Goal: Task Accomplishment & Management: Complete application form

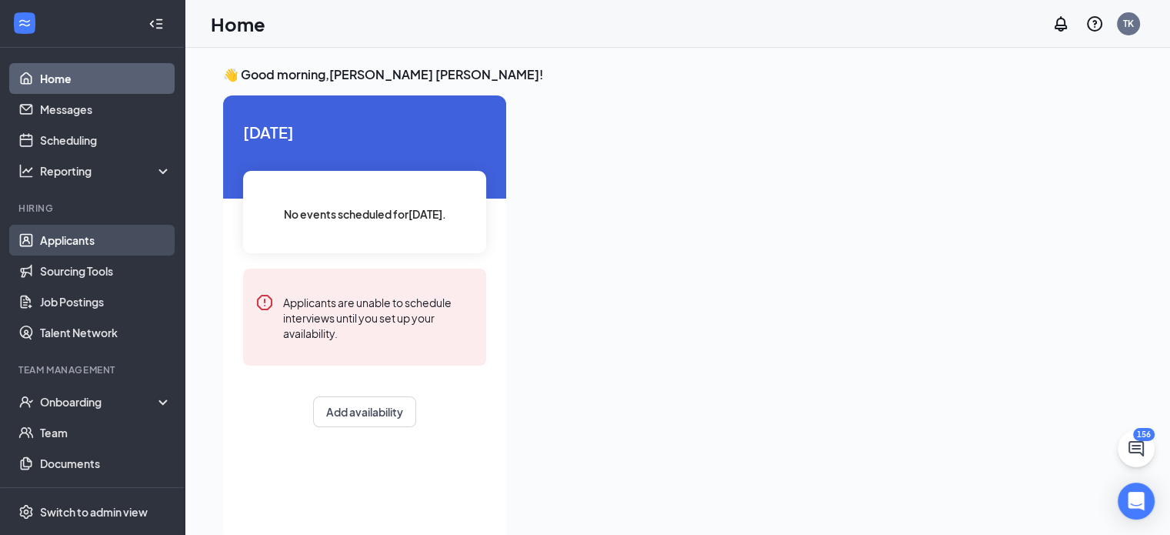
click at [69, 242] on link "Applicants" at bounding box center [106, 240] width 132 height 31
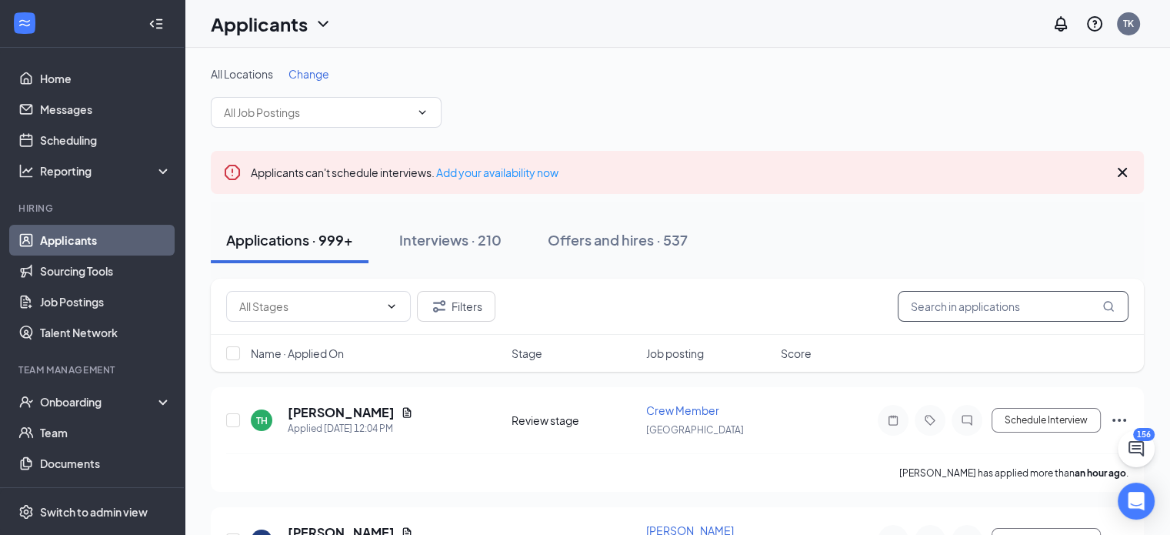
click at [998, 310] on input "text" at bounding box center [1013, 306] width 231 height 31
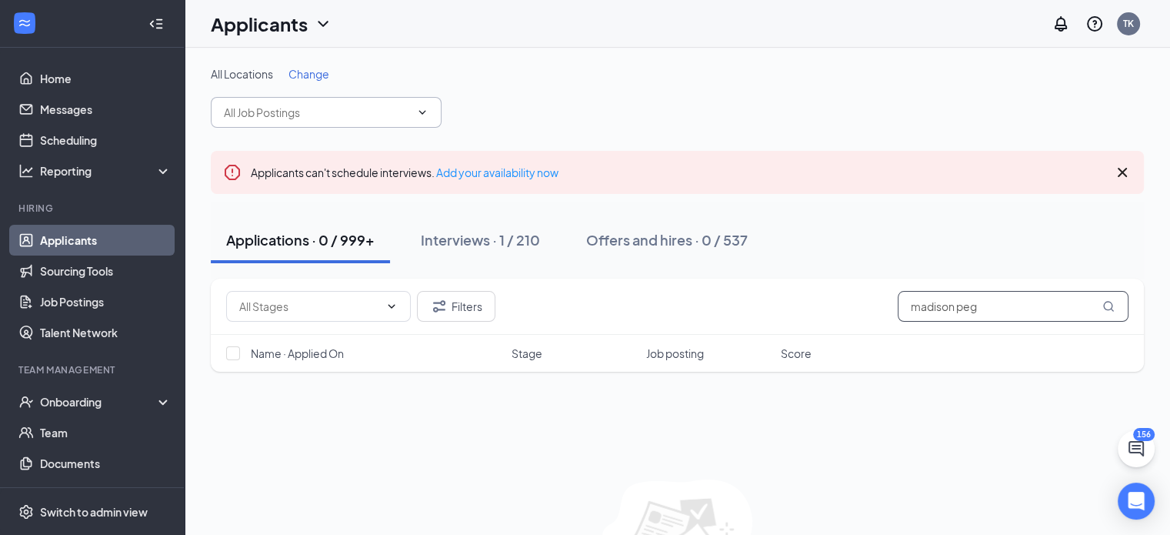
type input "madison peg"
click at [428, 115] on icon "ChevronDown" at bounding box center [422, 112] width 12 height 12
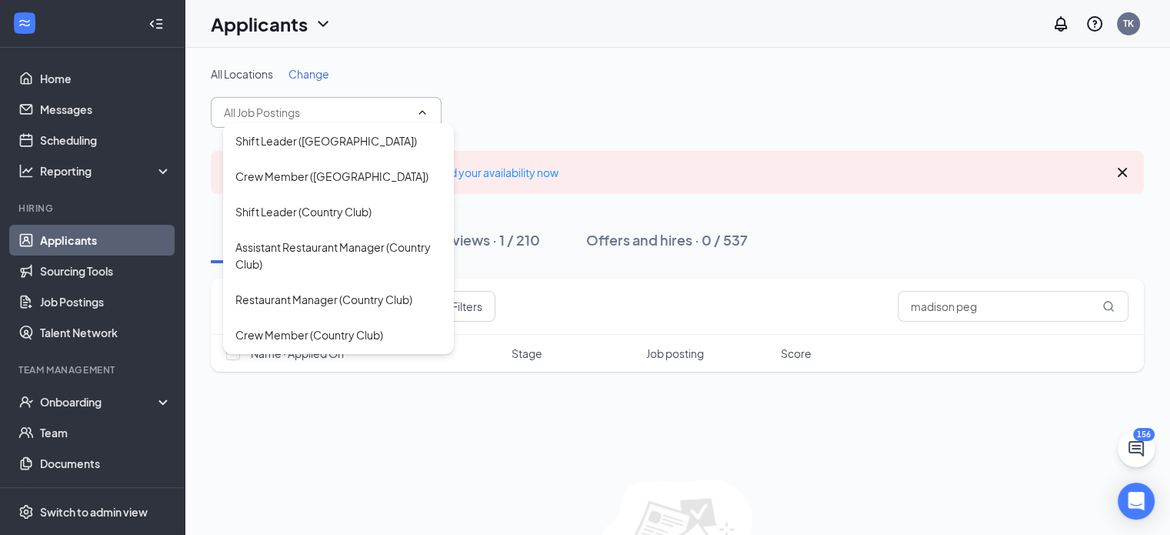
scroll to position [348, 0]
click at [385, 320] on div "Crew Member (Country Club)" at bounding box center [338, 337] width 231 height 35
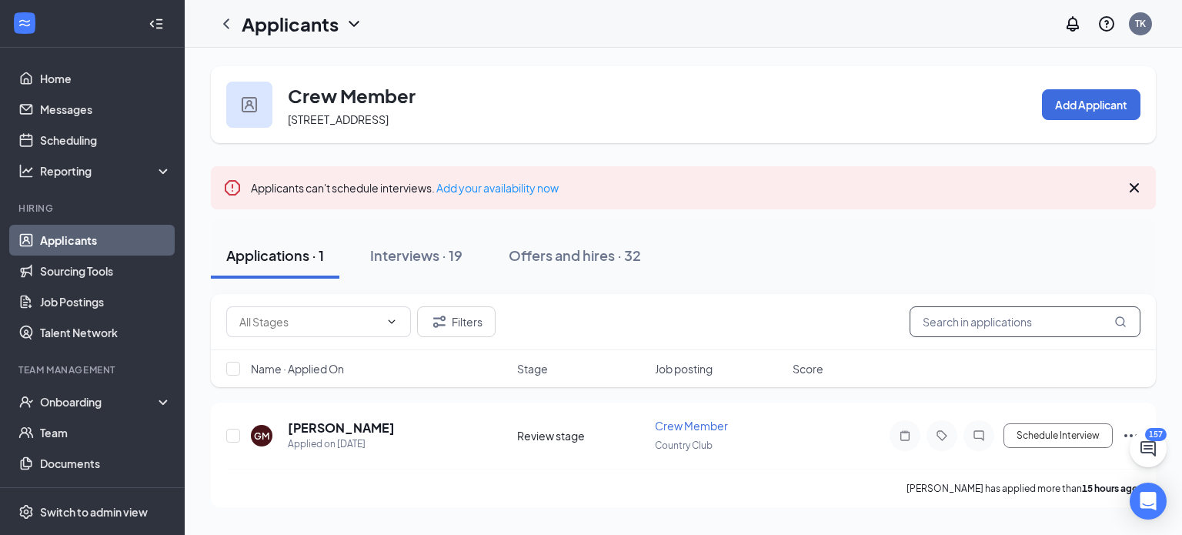
click at [965, 322] on input "text" at bounding box center [1024, 321] width 231 height 31
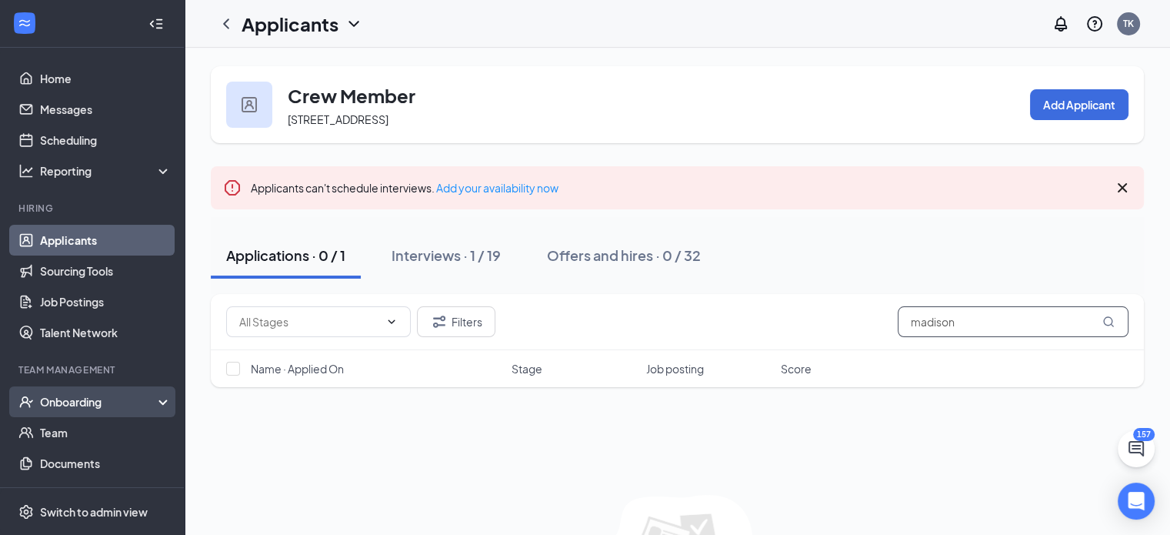
type input "madison"
click at [96, 397] on div "Onboarding" at bounding box center [99, 401] width 118 height 15
click at [93, 431] on link "Overview" at bounding box center [106, 432] width 132 height 31
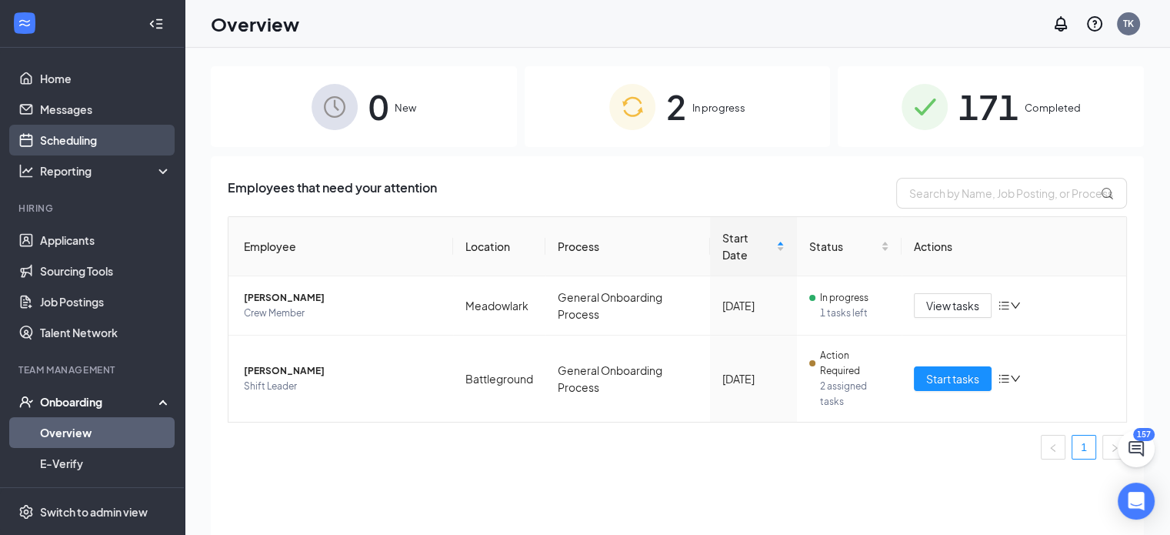
click at [96, 138] on link "Scheduling" at bounding box center [106, 140] width 132 height 31
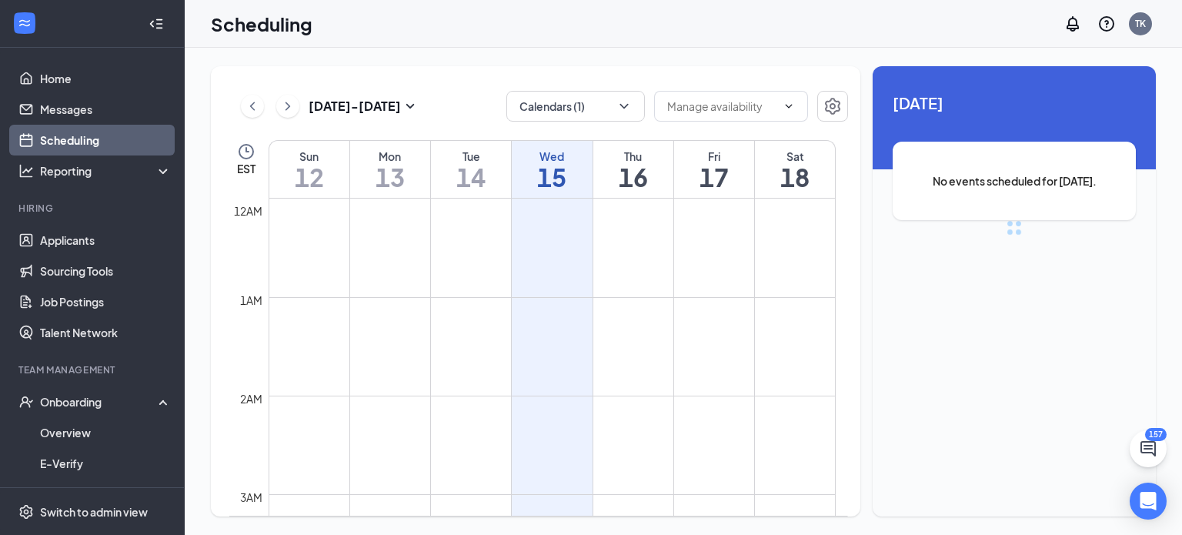
scroll to position [756, 0]
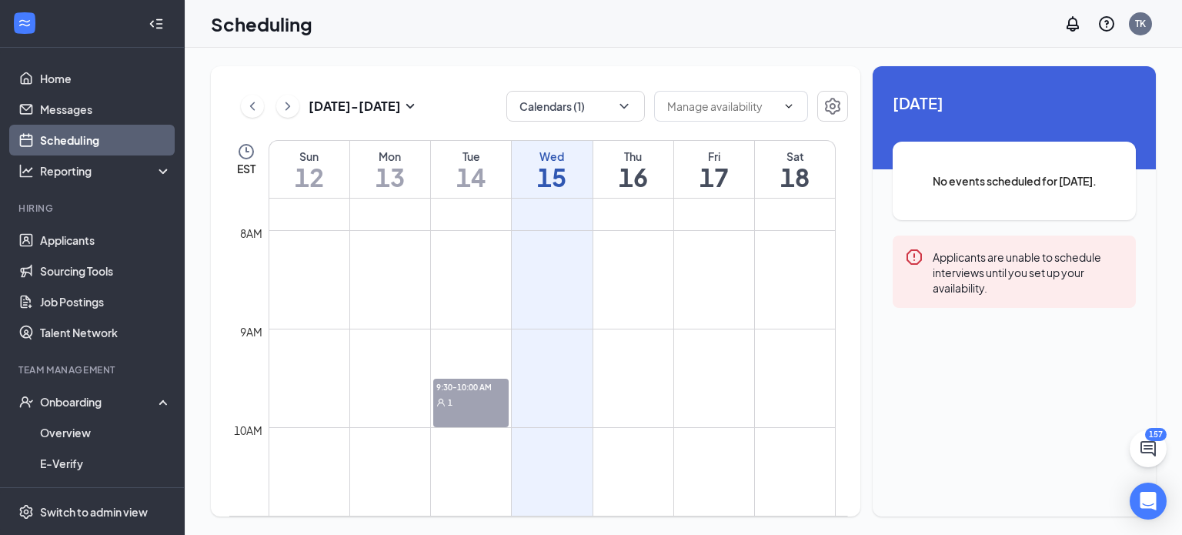
click at [96, 138] on link "Scheduling" at bounding box center [106, 140] width 132 height 31
click at [486, 390] on span "9:30-10:00 AM" at bounding box center [470, 385] width 75 height 15
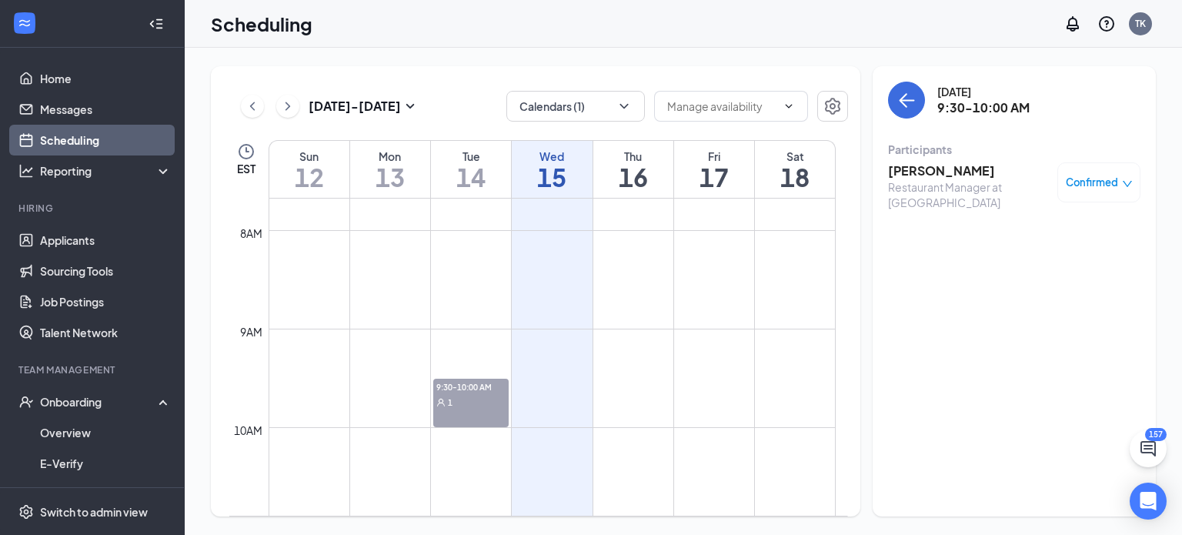
click at [1120, 178] on div "Confirmed" at bounding box center [1098, 182] width 67 height 15
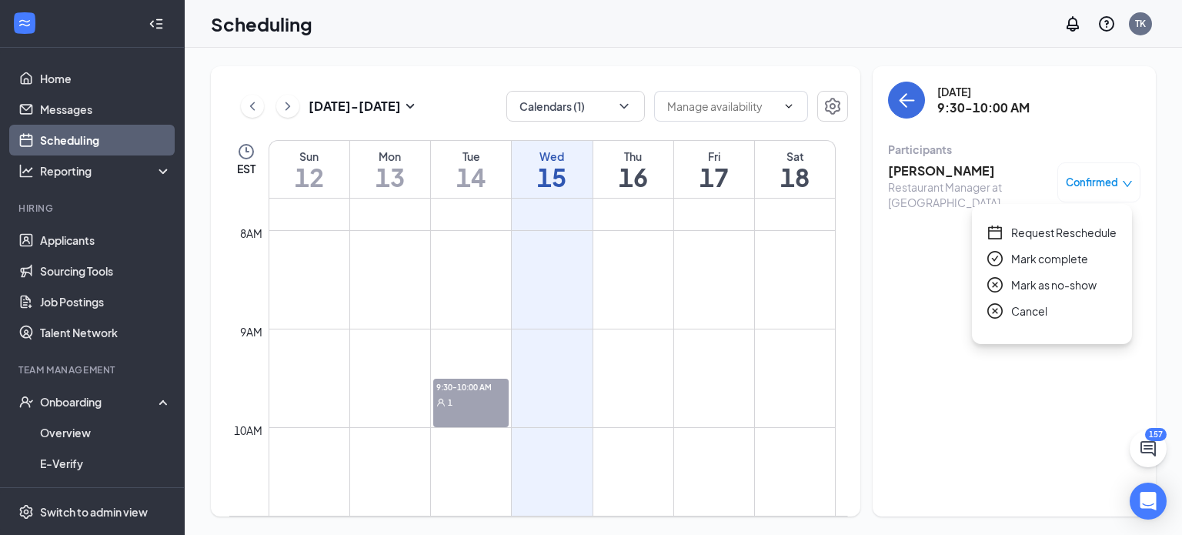
click at [1025, 312] on span "Cancel" at bounding box center [1029, 310] width 36 height 17
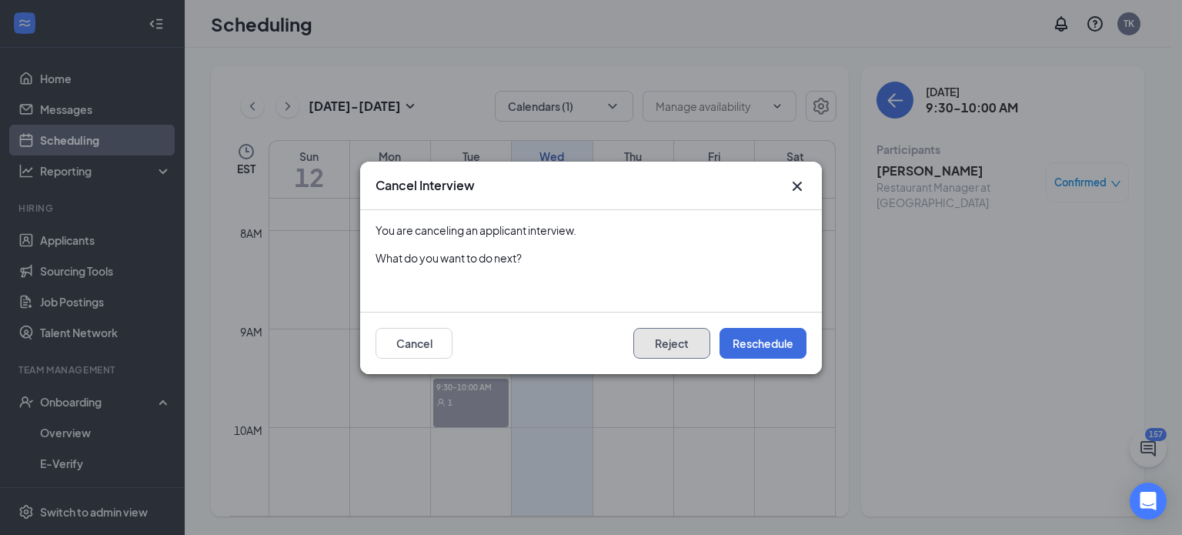
click at [704, 348] on button "Reject" at bounding box center [671, 343] width 77 height 31
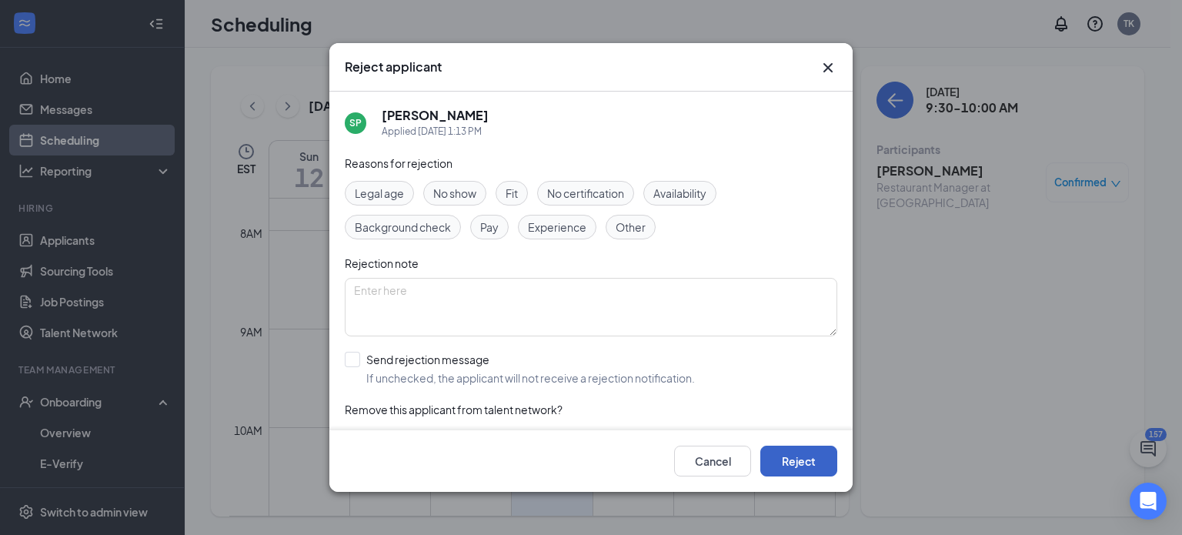
click at [798, 455] on button "Reject" at bounding box center [798, 460] width 77 height 31
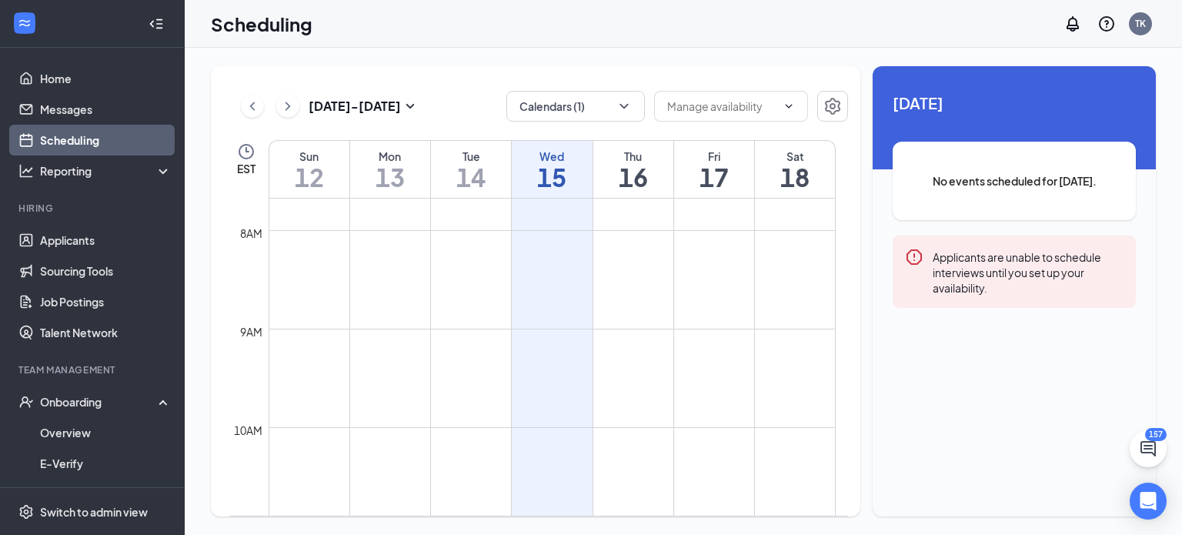
click at [84, 129] on link "Scheduling" at bounding box center [106, 140] width 132 height 31
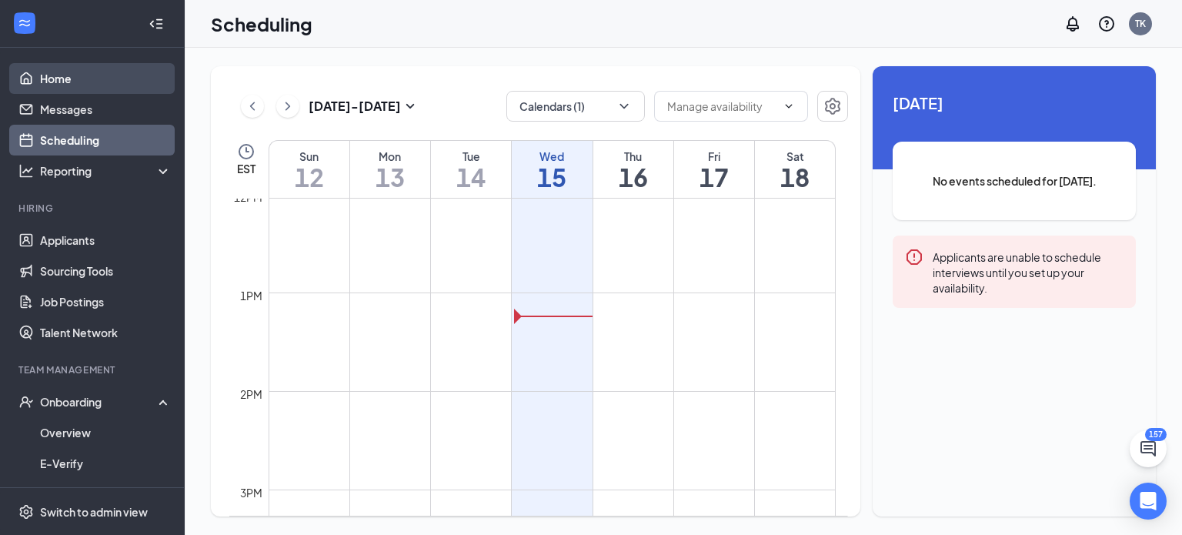
click at [68, 83] on link "Home" at bounding box center [106, 78] width 132 height 31
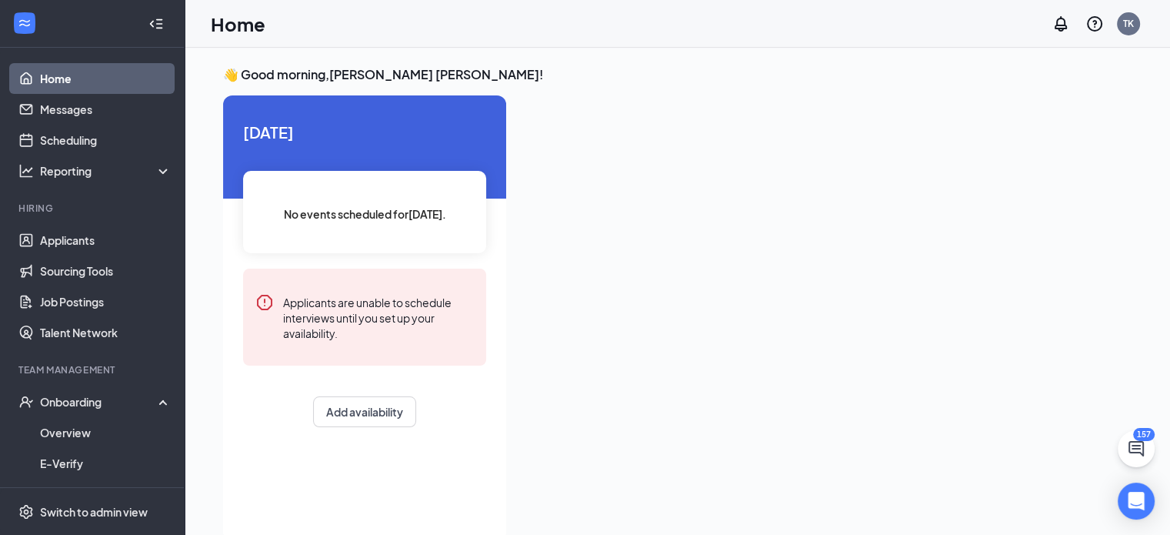
click at [394, 138] on span "Today" at bounding box center [364, 132] width 243 height 24
click at [102, 138] on link "Scheduling" at bounding box center [106, 140] width 132 height 31
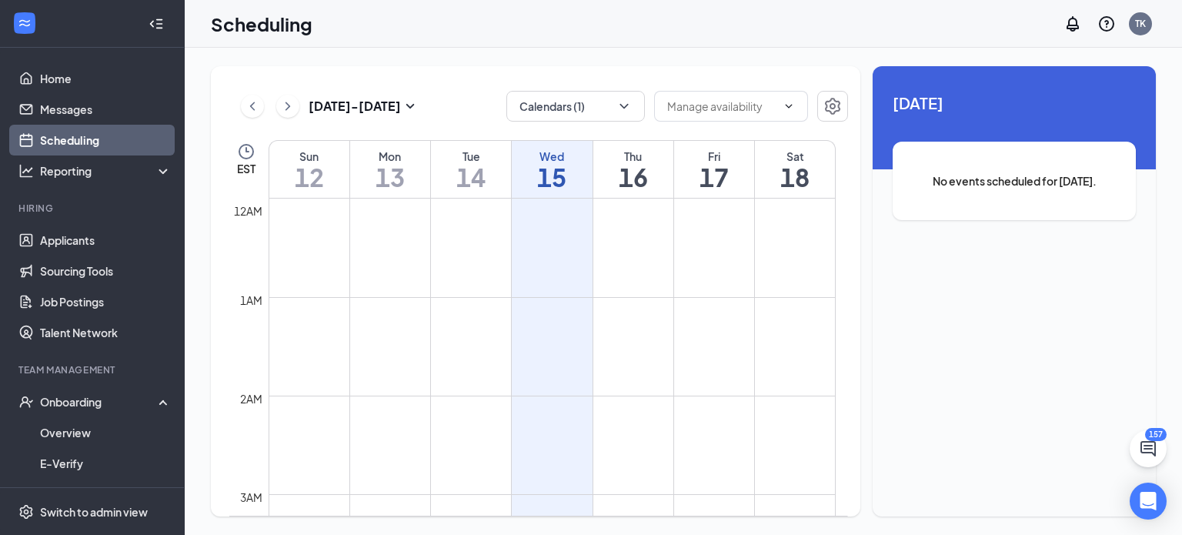
scroll to position [756, 0]
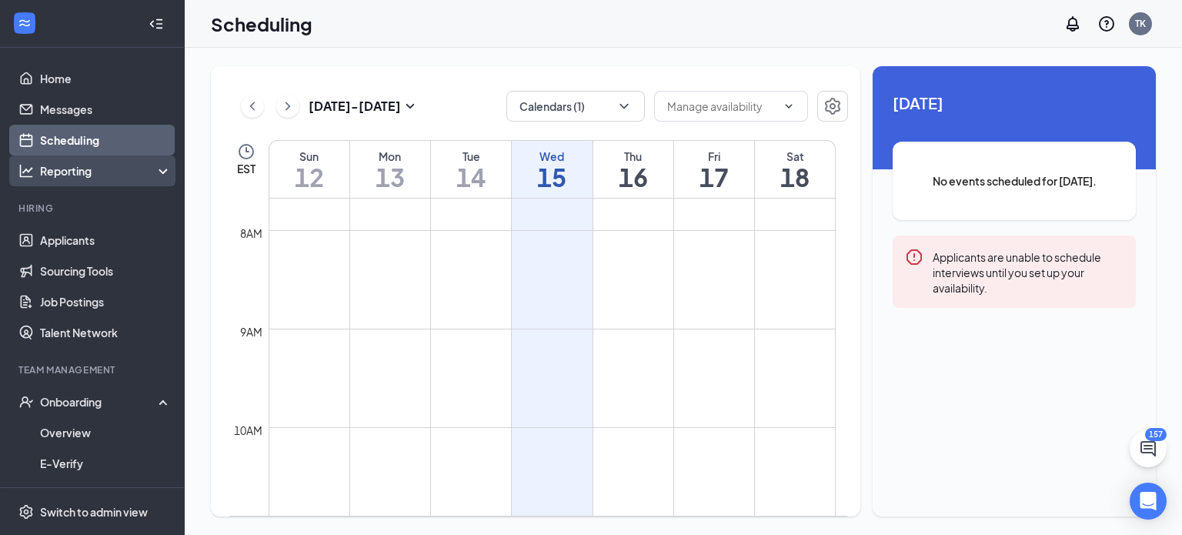
click at [152, 170] on div "Reporting" at bounding box center [106, 170] width 132 height 15
click at [160, 169] on icon at bounding box center [166, 169] width 12 height 0
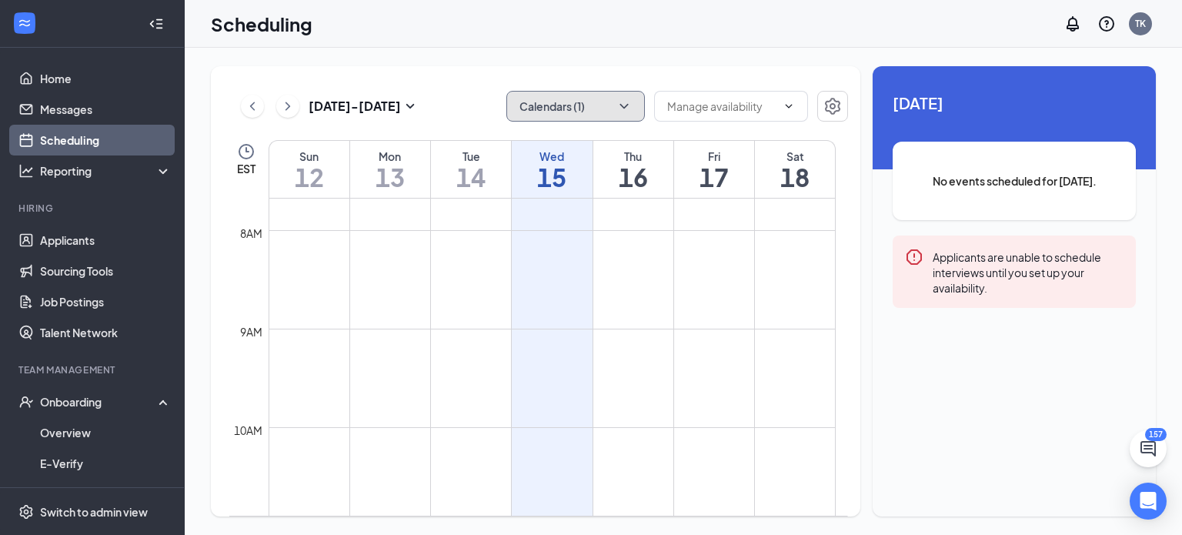
click at [629, 110] on icon "ChevronDown" at bounding box center [623, 105] width 15 height 15
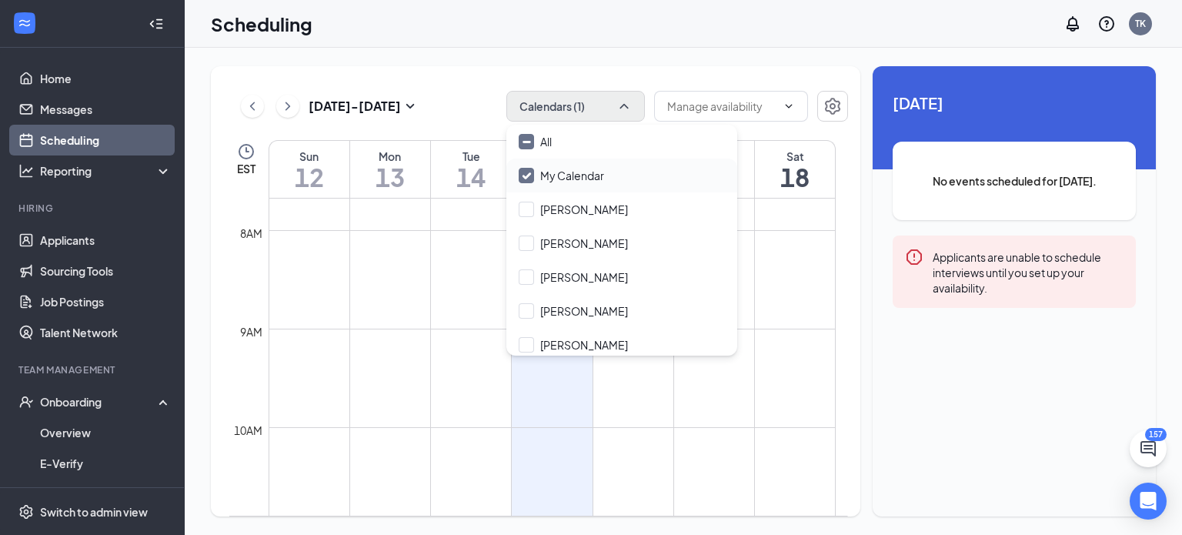
click at [532, 175] on input "My Calendar" at bounding box center [560, 175] width 85 height 15
click at [555, 62] on div "Oct 12 - Oct 18 Calendars (1) EST Sun 12 Mon 13 Tue 14 Wed 15 Thu 16 Fri 17 Sat…" at bounding box center [683, 291] width 997 height 487
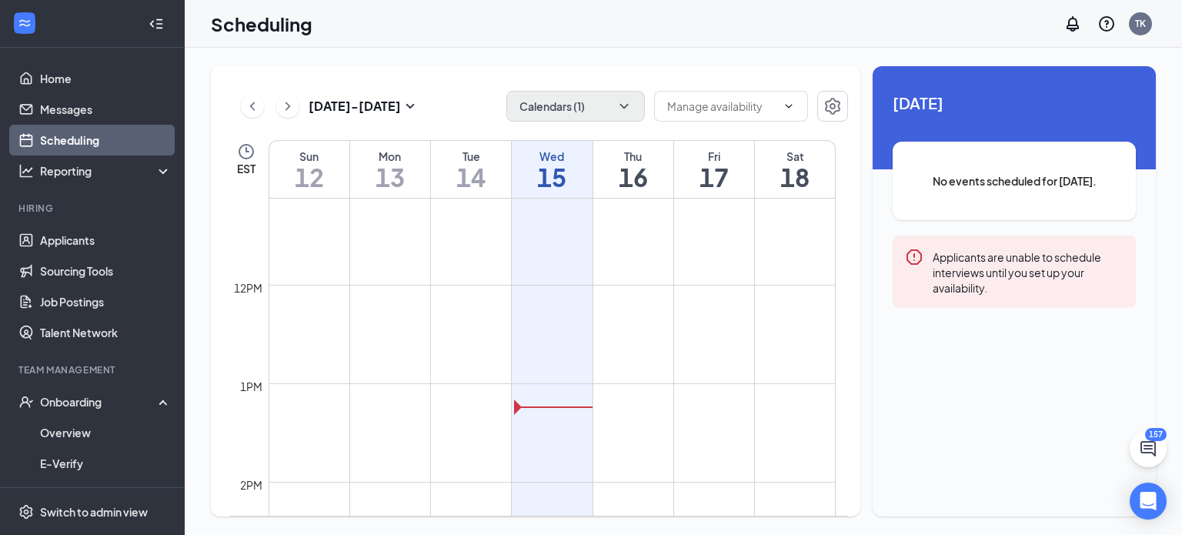
scroll to position [1125, 0]
click at [692, 33] on div "Scheduling TK" at bounding box center [683, 24] width 997 height 48
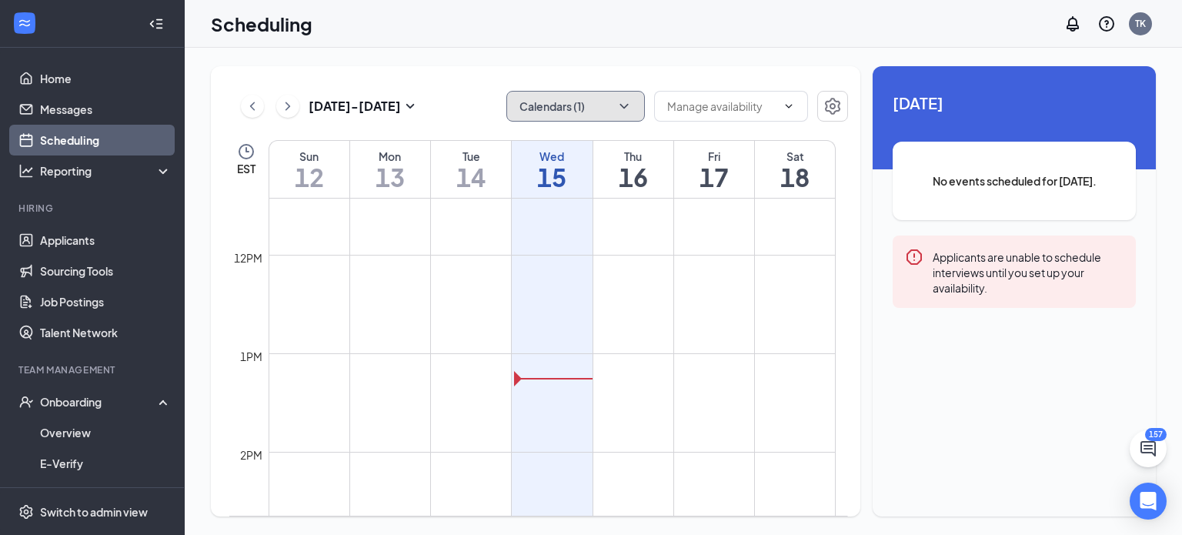
click at [618, 114] on button "Calendars (1)" at bounding box center [575, 106] width 138 height 31
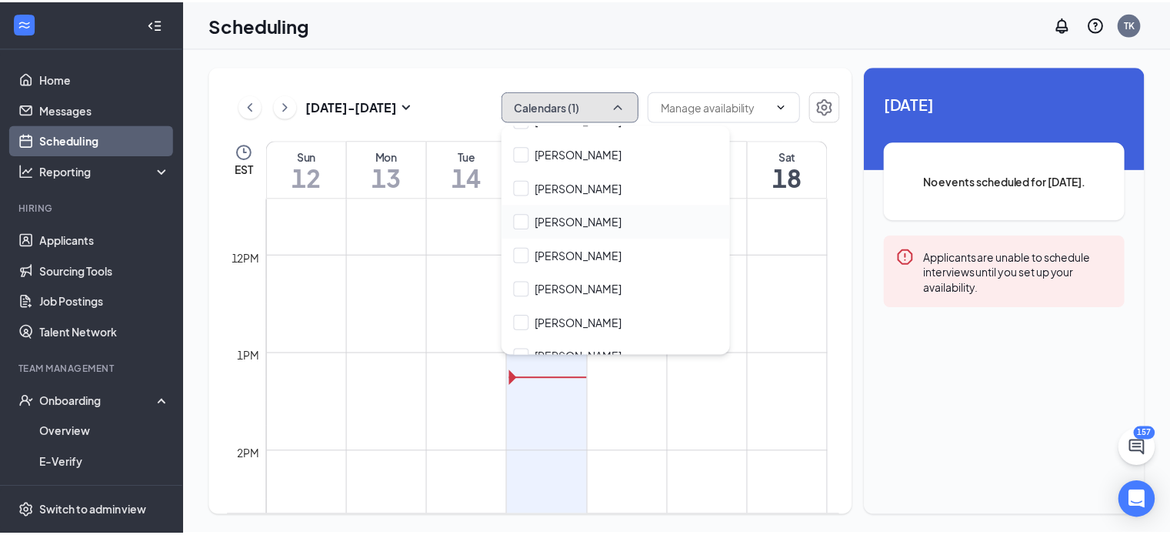
scroll to position [4431, 0]
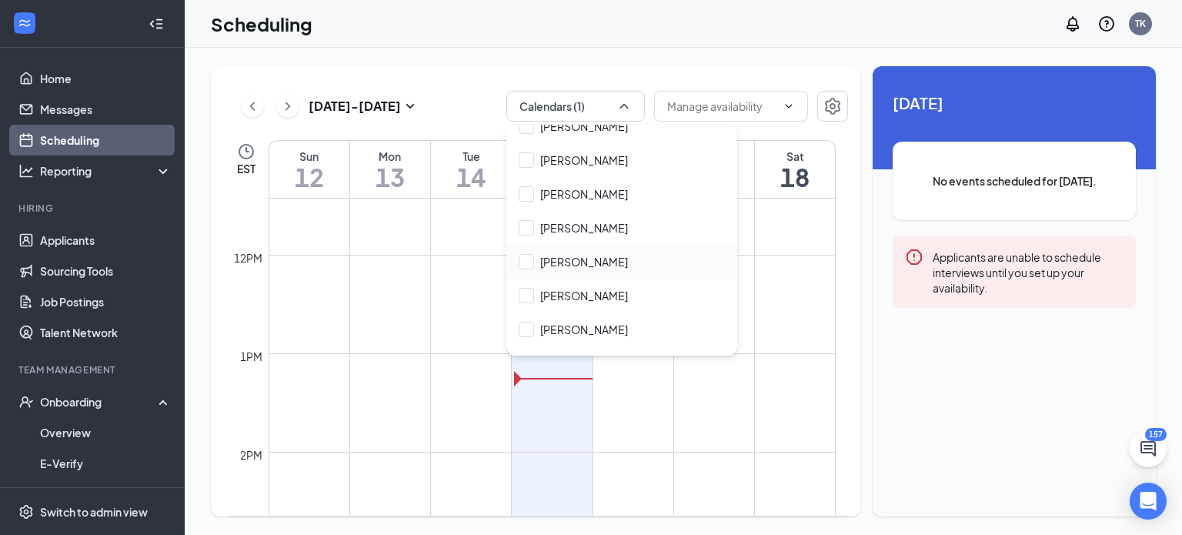
click at [514, 245] on div "Melody Malpass" at bounding box center [621, 262] width 231 height 34
checkbox input "false"
checkbox input "true"
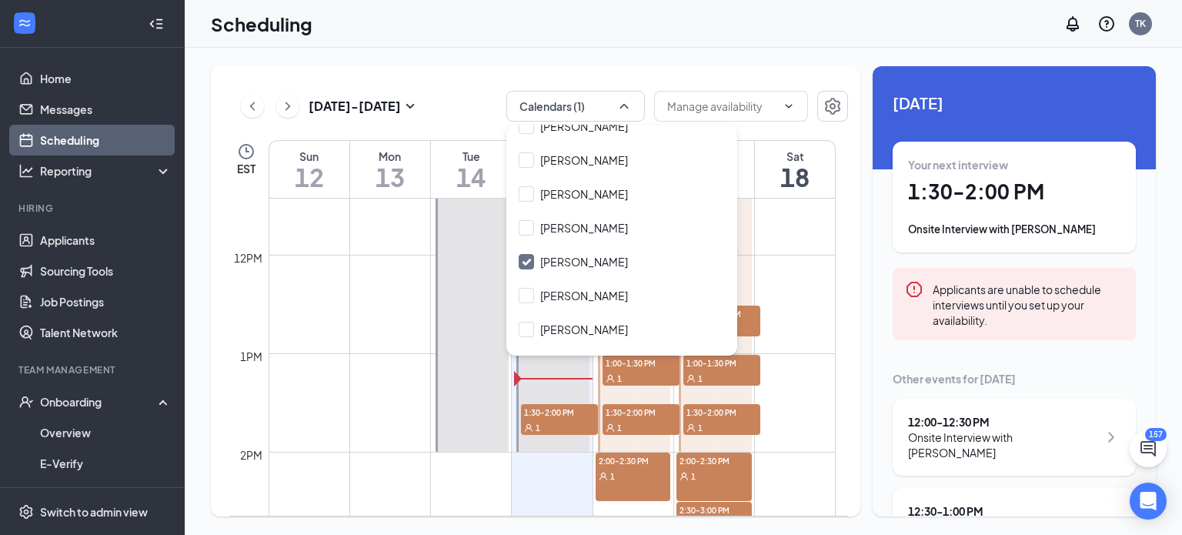
click at [549, 58] on div "Oct 12 - Oct 18 Calendars (1) EST Sun 12 Mon 13 Tue 14 Wed 15 Thu 16 Fri 17 Sat…" at bounding box center [683, 291] width 997 height 487
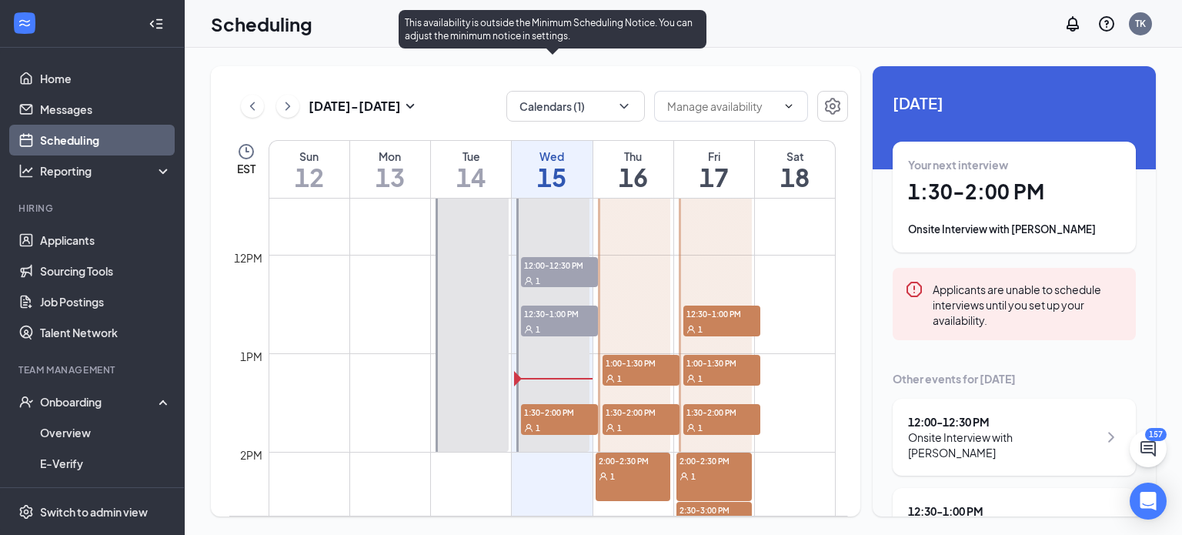
click at [567, 263] on span "12:00-12:30 PM" at bounding box center [559, 264] width 77 height 15
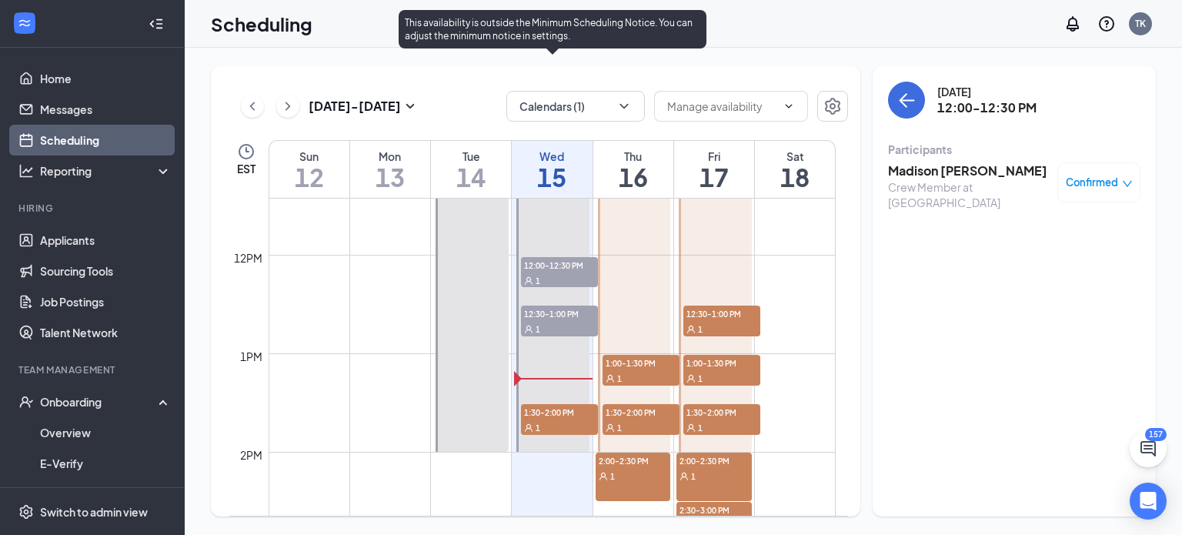
click at [569, 265] on span "12:00-12:30 PM" at bounding box center [559, 264] width 77 height 15
click at [551, 277] on div "1" at bounding box center [559, 279] width 77 height 15
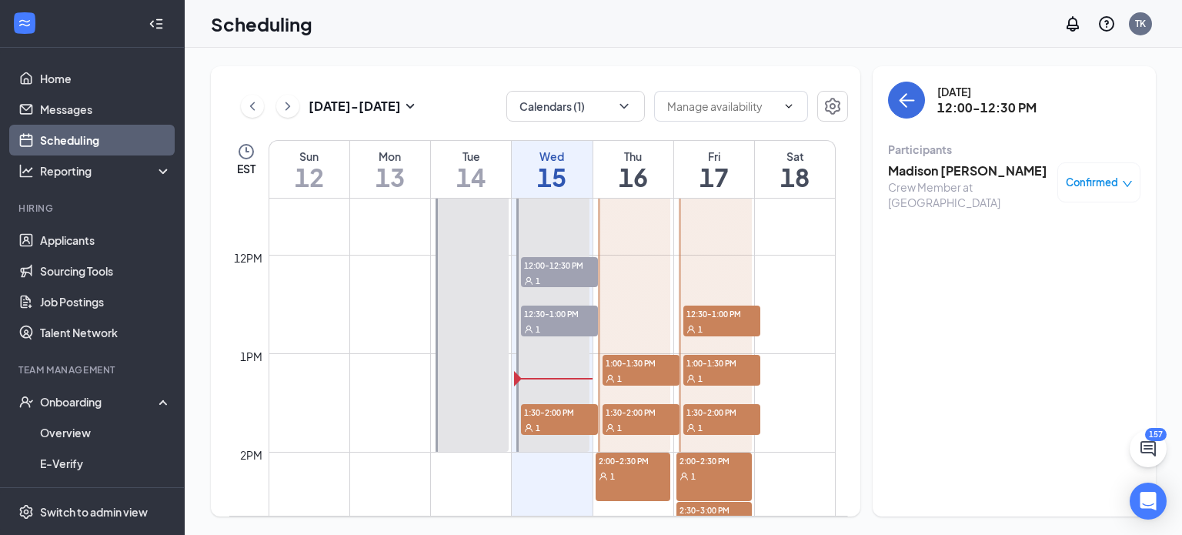
click at [969, 172] on h3 "Madison Pegram" at bounding box center [969, 170] width 162 height 17
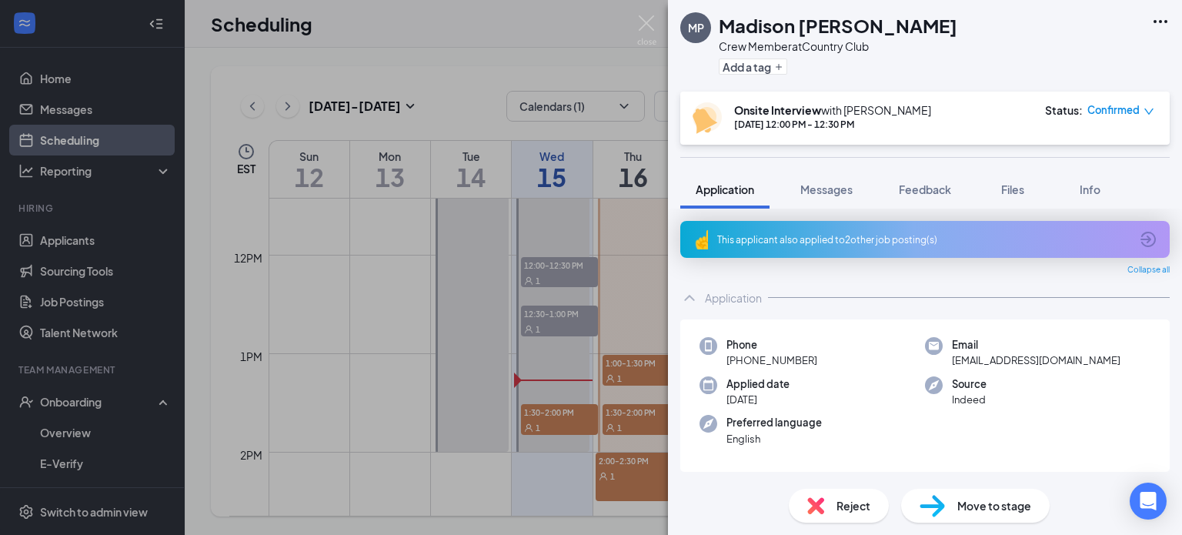
click at [948, 495] on div "Move to stage" at bounding box center [975, 505] width 148 height 34
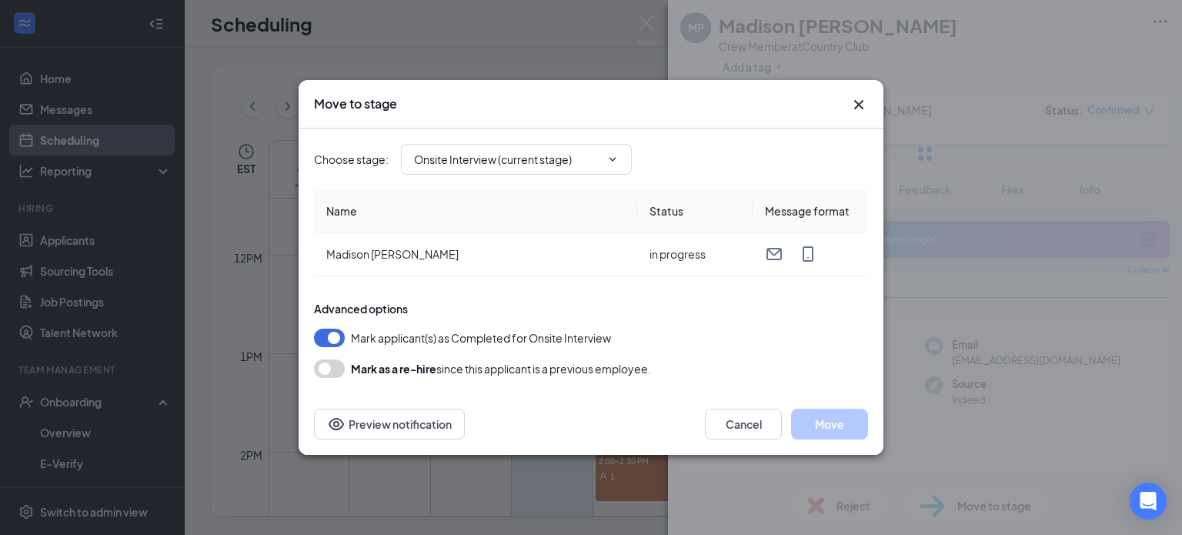
type input "Hiring Complete (final stage)"
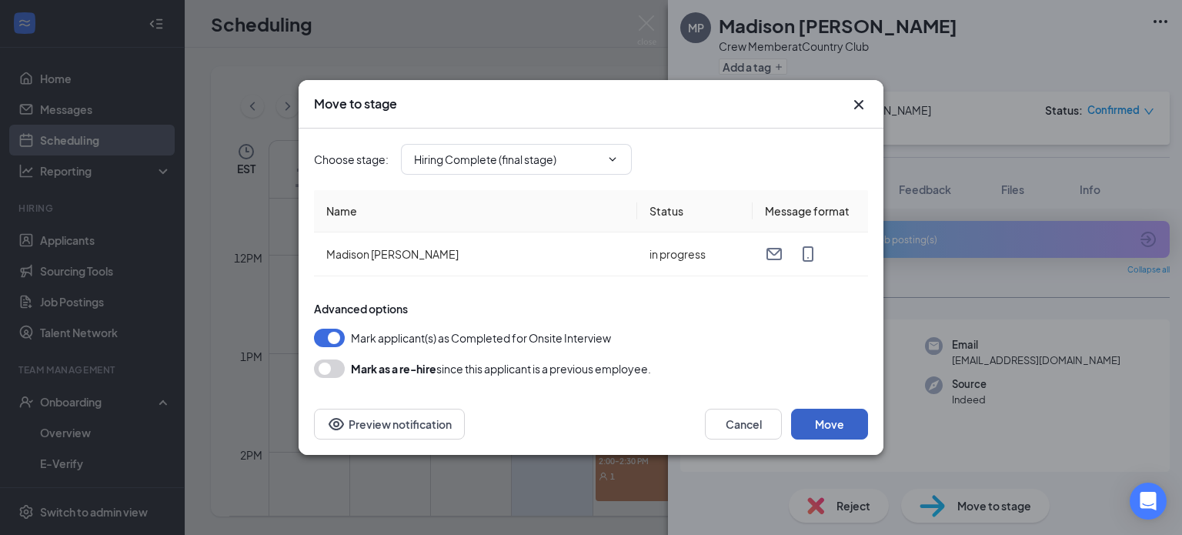
click at [807, 415] on button "Move" at bounding box center [829, 423] width 77 height 31
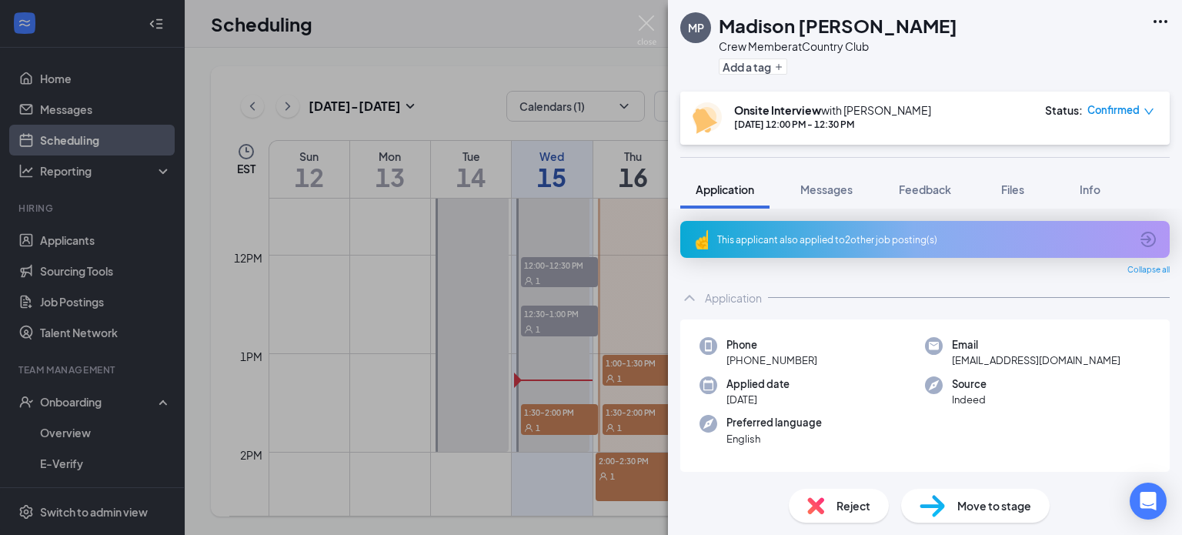
click at [992, 507] on span "Move to stage" at bounding box center [994, 505] width 74 height 17
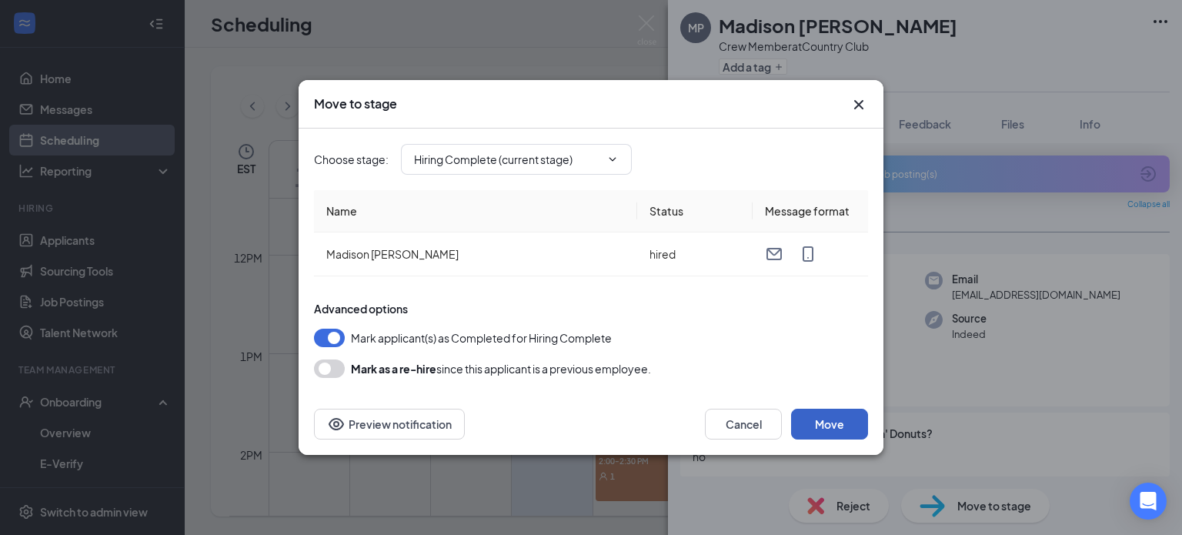
click at [817, 427] on button "Move" at bounding box center [829, 423] width 77 height 31
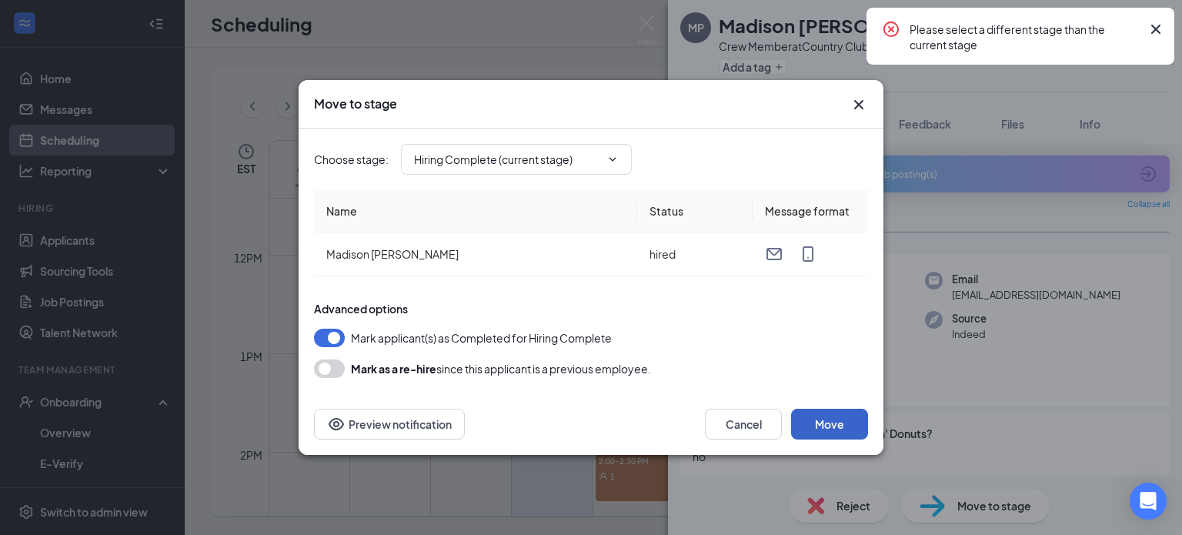
click at [817, 427] on button "Move" at bounding box center [829, 423] width 77 height 31
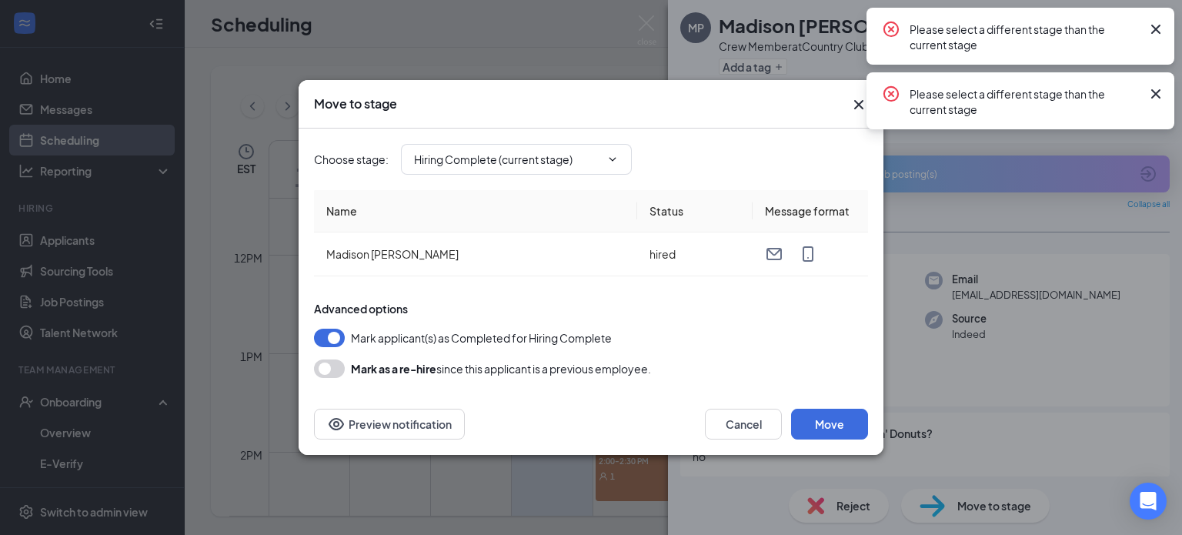
click at [1152, 94] on icon "Cross" at bounding box center [1155, 94] width 18 height 18
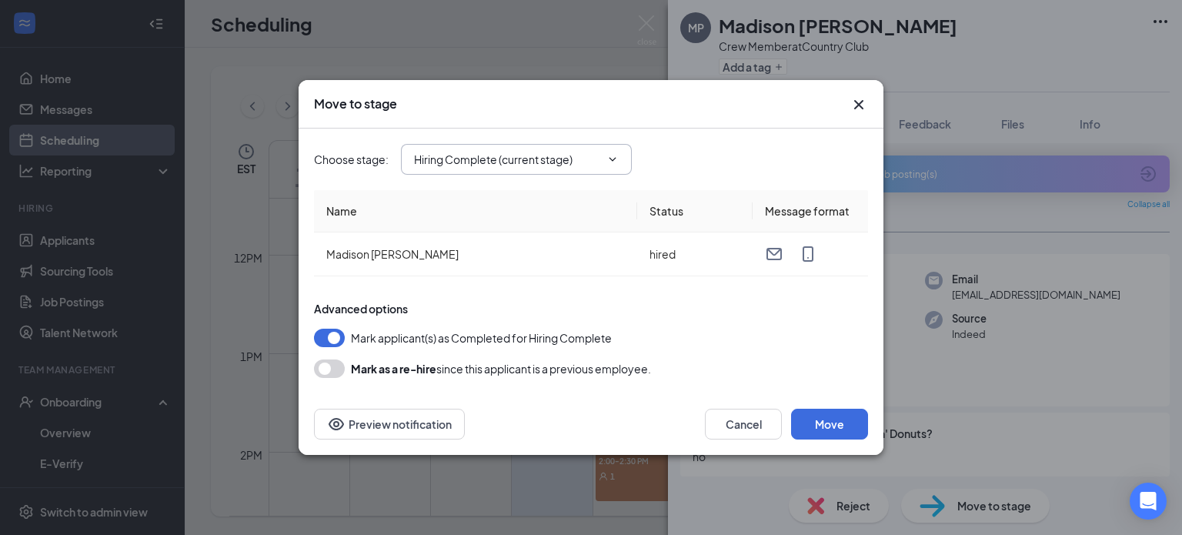
click at [605, 152] on span "Hiring Complete (current stage)" at bounding box center [516, 159] width 231 height 31
click at [612, 160] on icon "ChevronDown" at bounding box center [612, 159] width 7 height 4
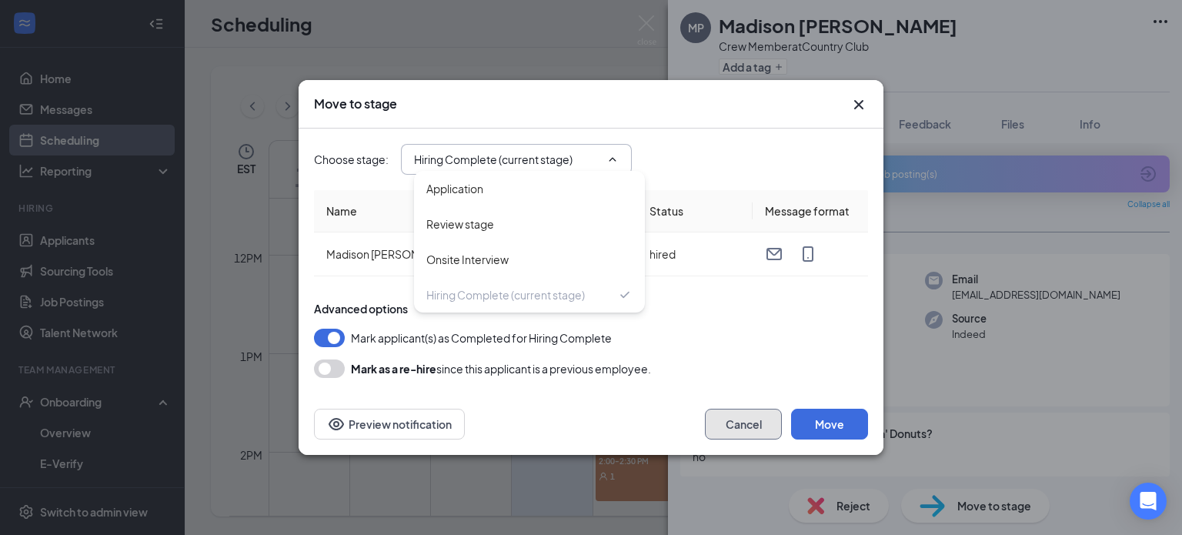
click at [759, 421] on button "Cancel" at bounding box center [743, 423] width 77 height 31
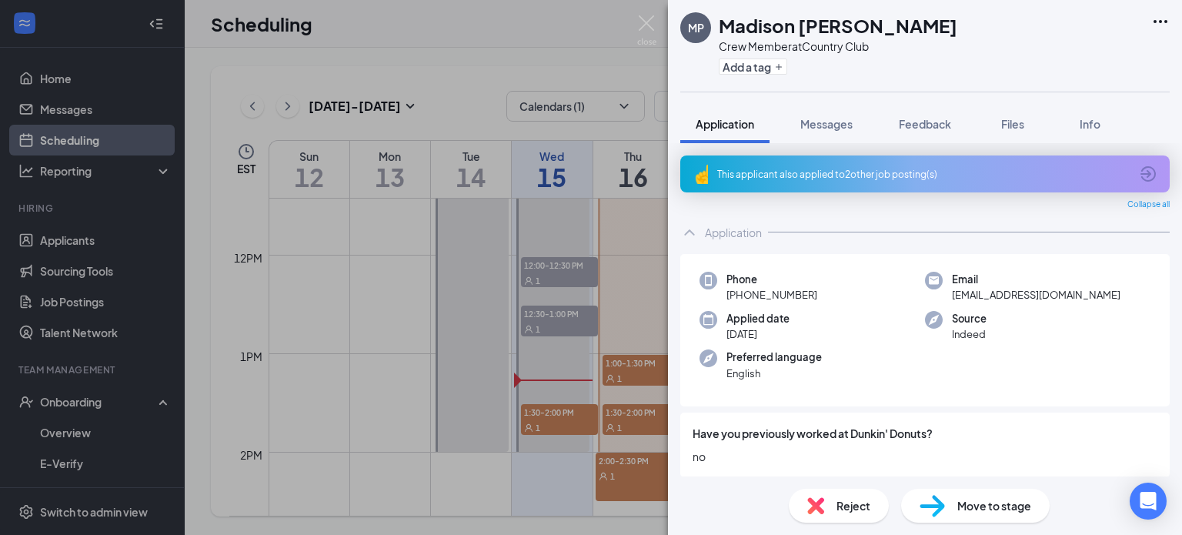
click at [77, 431] on div "MP Madison Pegram Crew Member at Country Club Add a tag Application Messages Fe…" at bounding box center [591, 267] width 1182 height 535
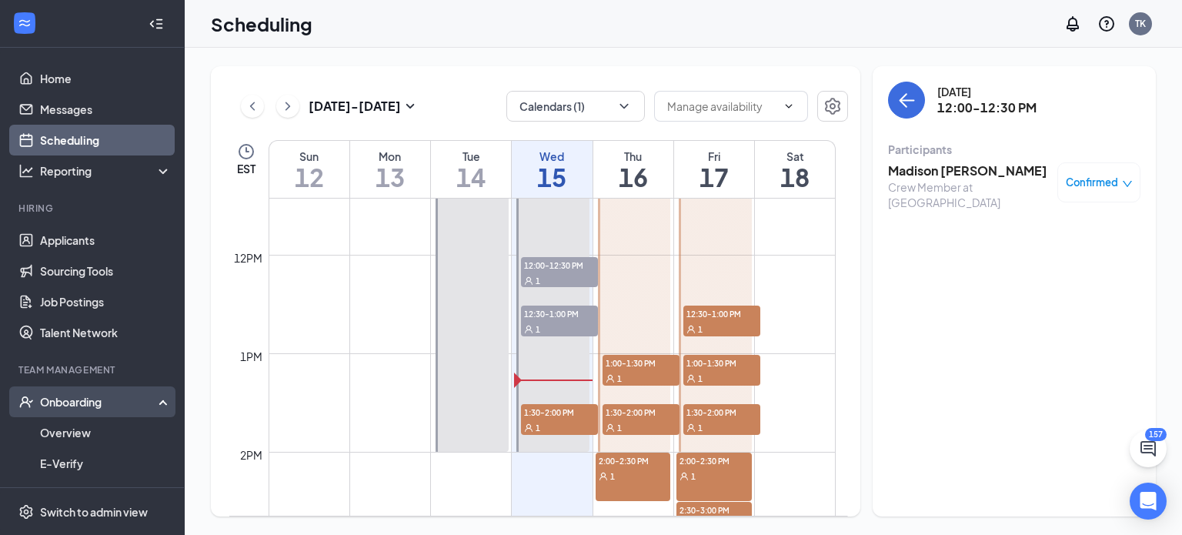
click at [103, 414] on div "Onboarding" at bounding box center [92, 401] width 185 height 31
click at [98, 408] on div "Onboarding" at bounding box center [99, 401] width 118 height 15
click at [92, 428] on link "Overview" at bounding box center [106, 432] width 132 height 31
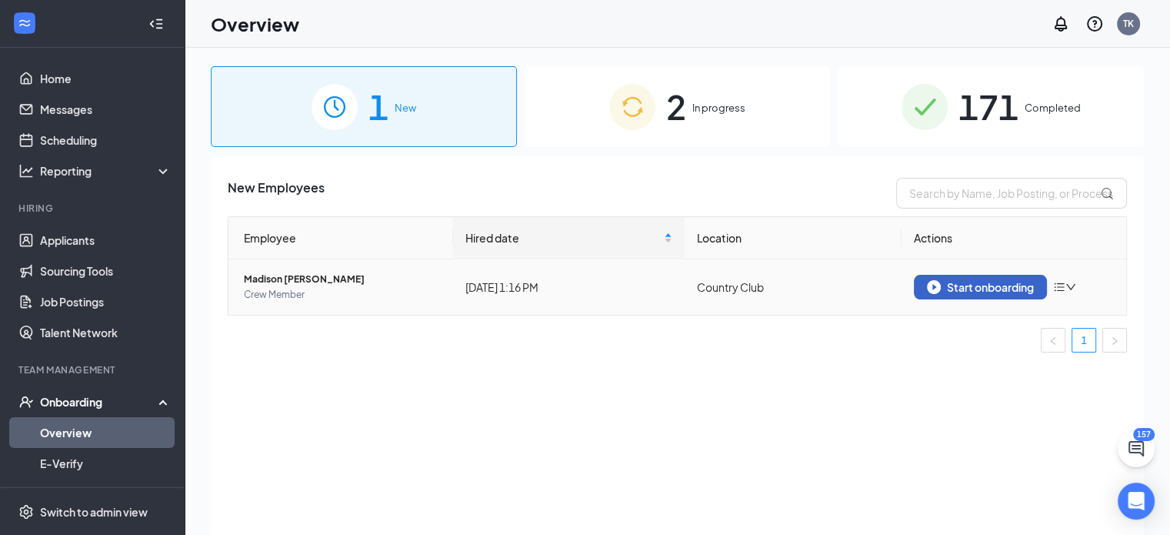
click at [996, 284] on div "Start onboarding" at bounding box center [980, 287] width 107 height 14
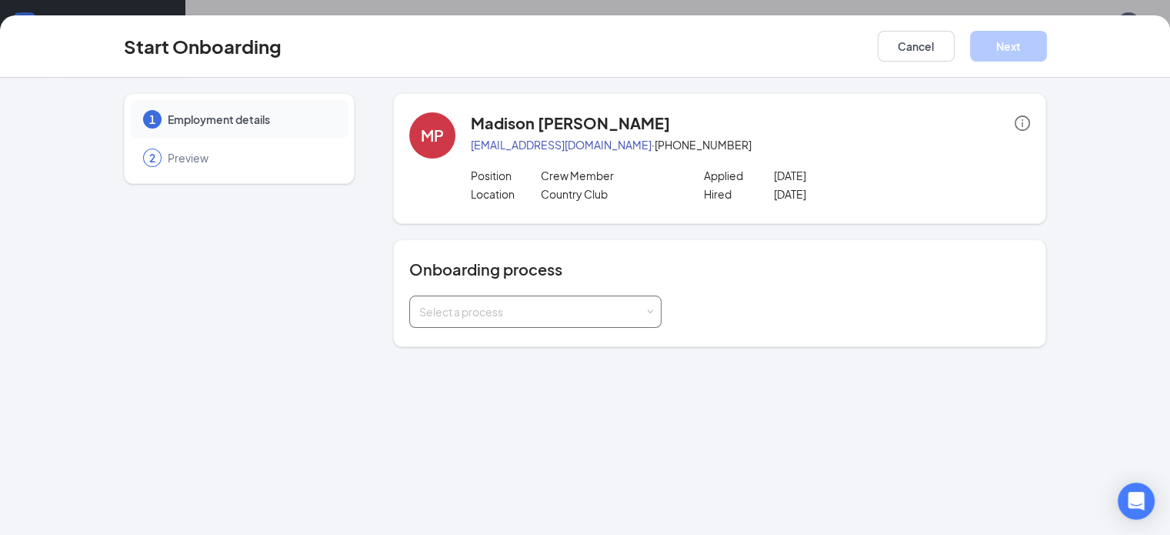
click at [605, 313] on div "Select a process" at bounding box center [531, 311] width 225 height 15
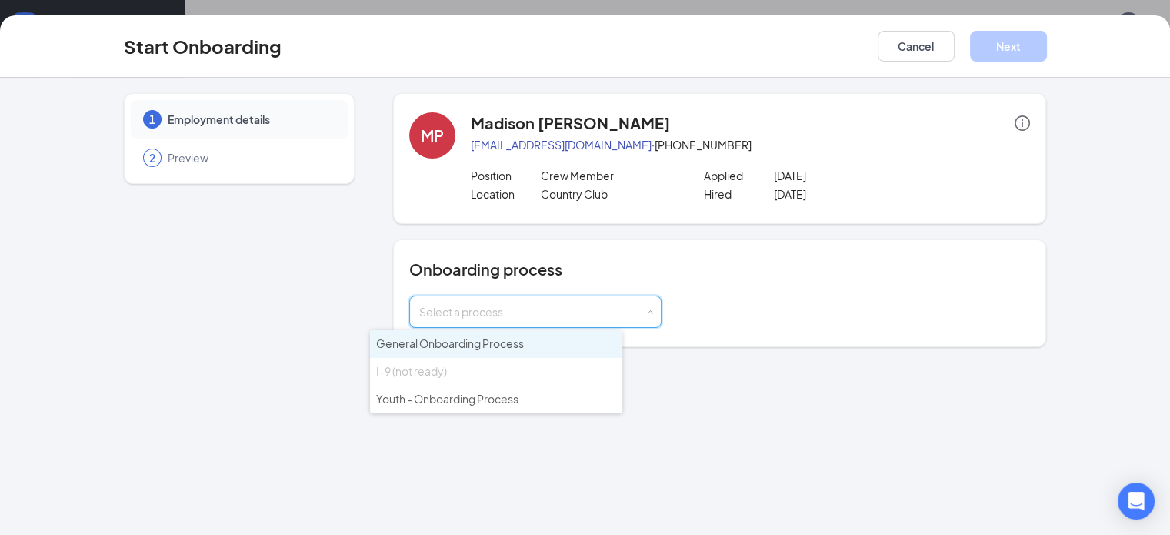
click at [583, 341] on li "General Onboarding Process" at bounding box center [496, 344] width 252 height 28
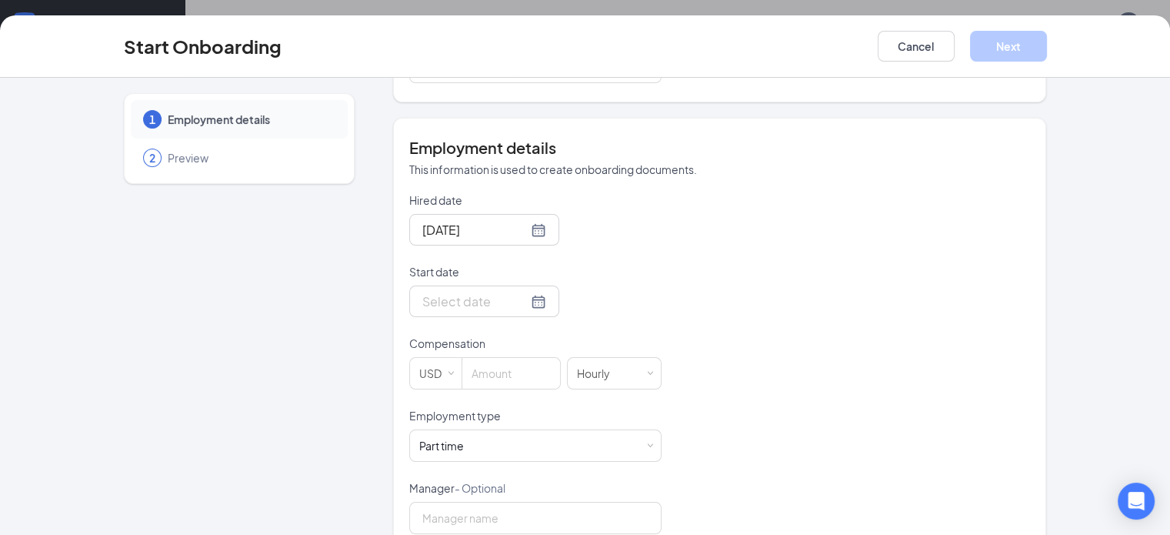
scroll to position [246, 0]
click at [482, 299] on div at bounding box center [484, 299] width 124 height 19
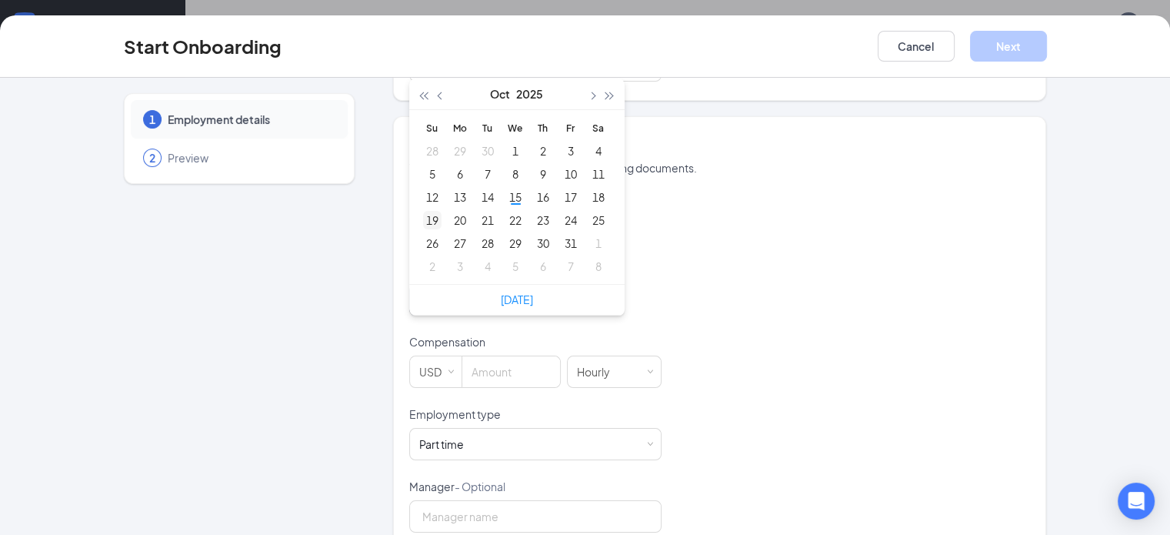
type input "Oct 19, 2025"
click at [423, 218] on div "19" at bounding box center [432, 220] width 18 height 18
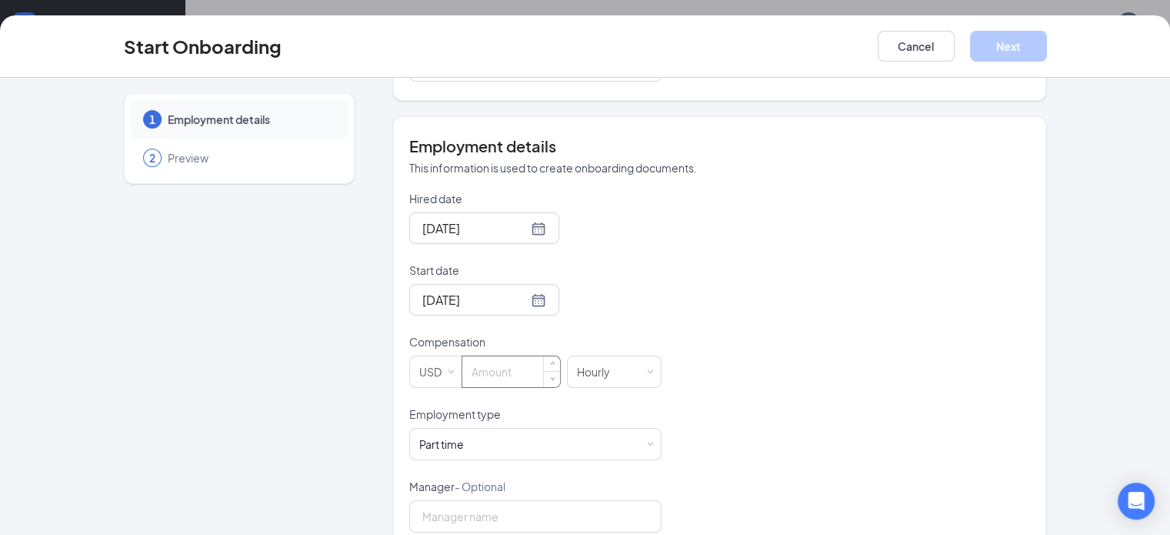
click at [462, 381] on input at bounding box center [511, 371] width 98 height 31
type input "12"
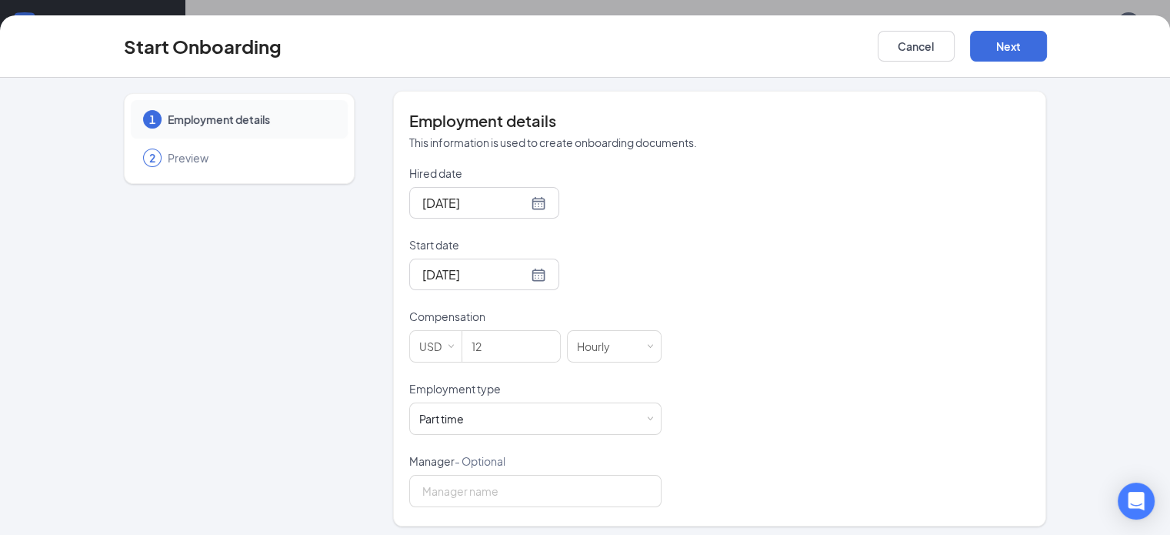
scroll to position [277, 0]
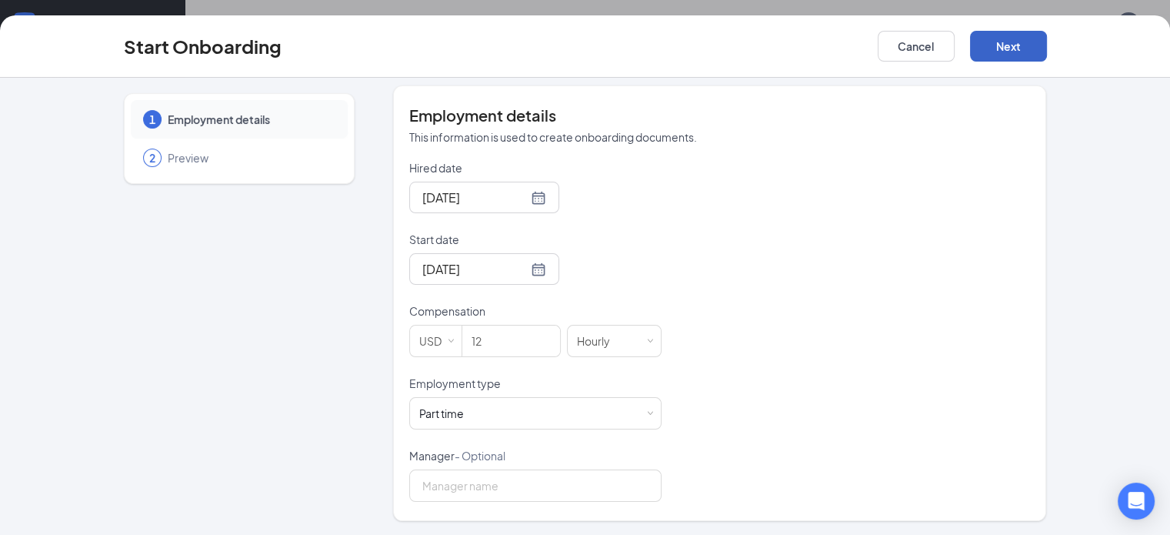
click at [1047, 55] on button "Next" at bounding box center [1008, 46] width 77 height 31
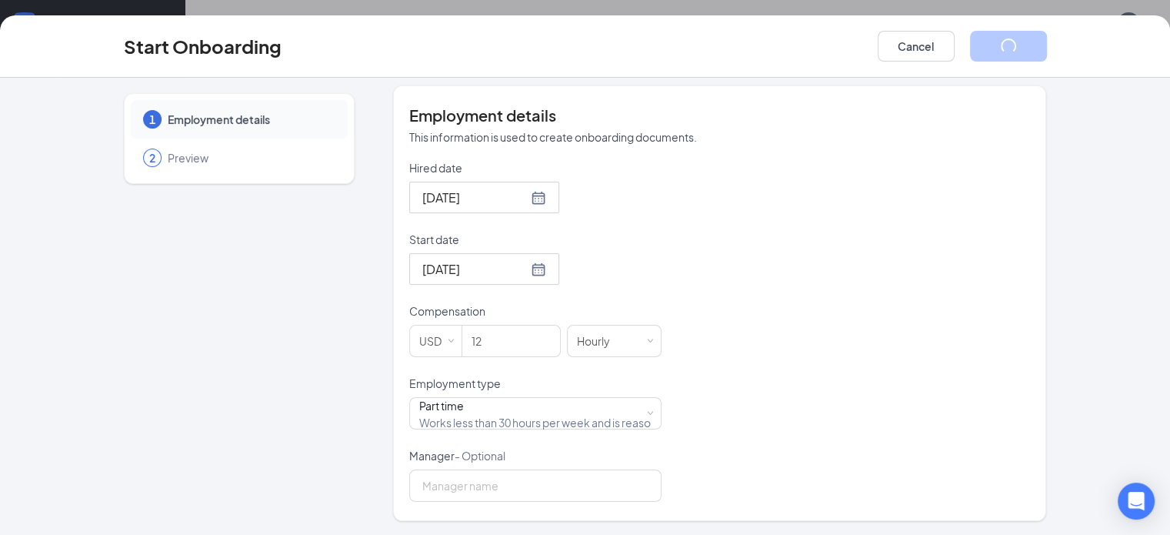
scroll to position [0, 0]
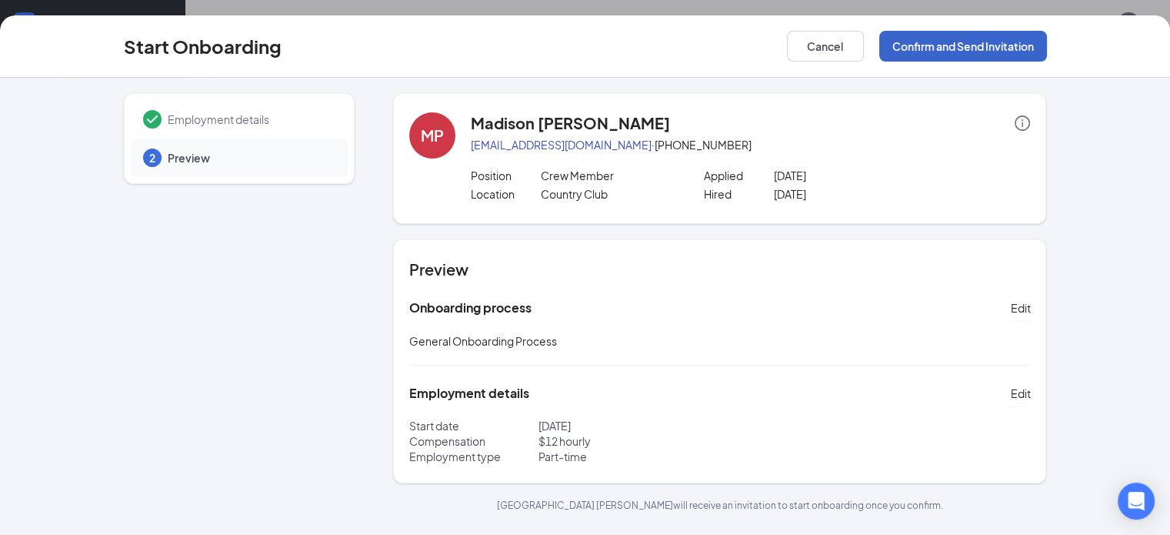
click at [1047, 55] on button "Confirm and Send Invitation" at bounding box center [963, 46] width 168 height 31
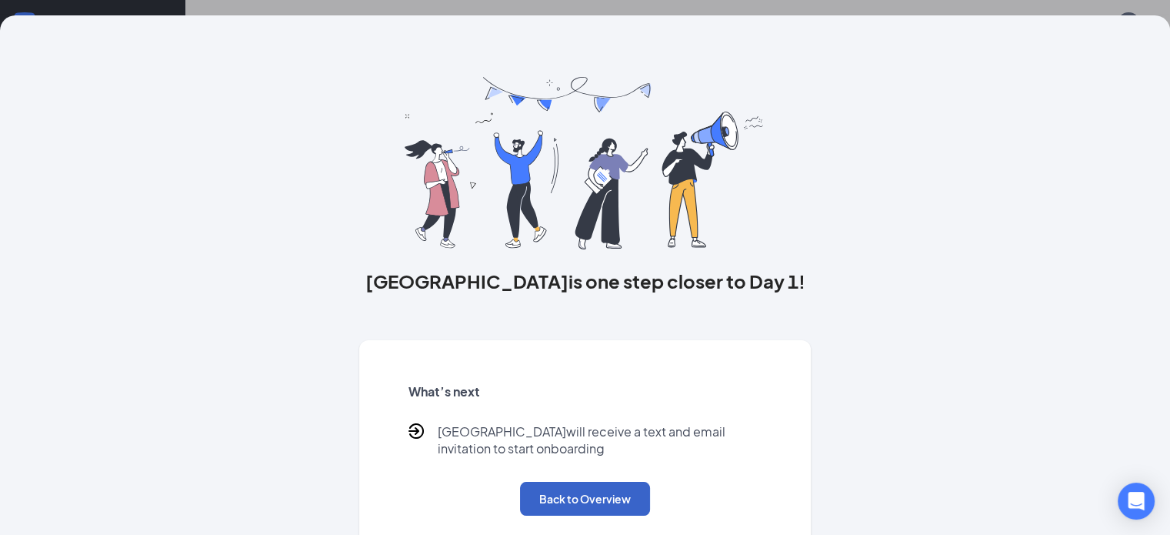
click at [609, 514] on button "Back to Overview" at bounding box center [585, 499] width 130 height 34
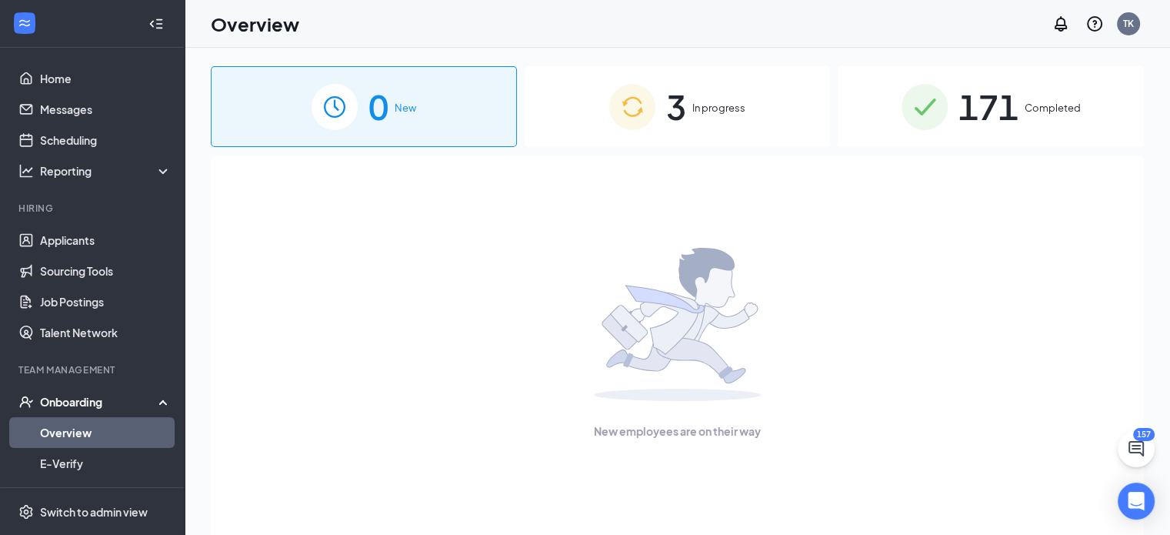
click at [93, 421] on link "Overview" at bounding box center [106, 432] width 132 height 31
click at [664, 92] on div "3 In progress" at bounding box center [678, 106] width 306 height 81
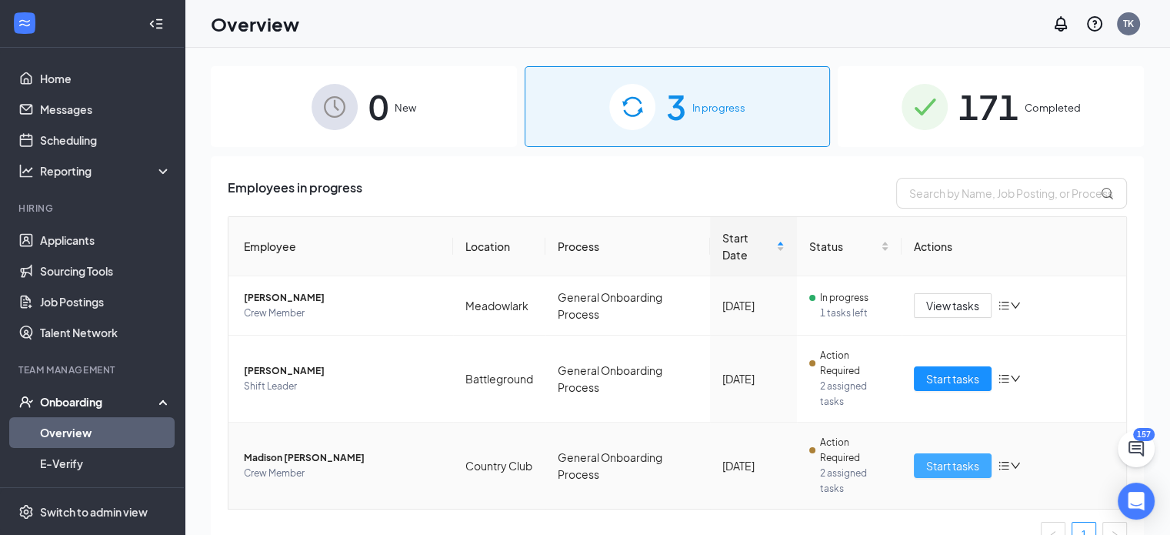
click at [958, 458] on span "Start tasks" at bounding box center [952, 465] width 53 height 17
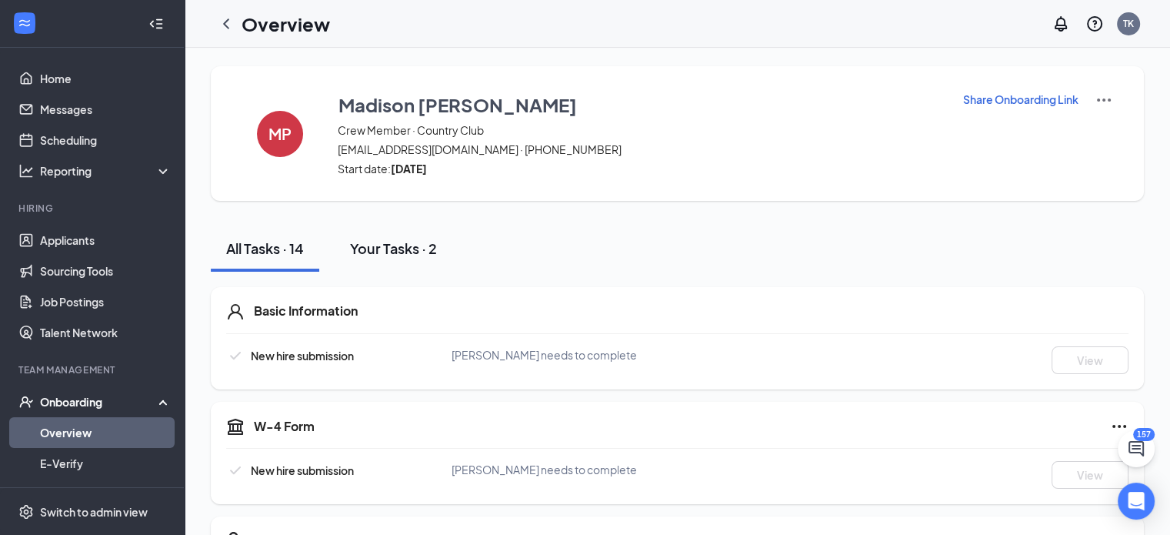
click at [402, 251] on div "Your Tasks · 2" at bounding box center [393, 247] width 87 height 19
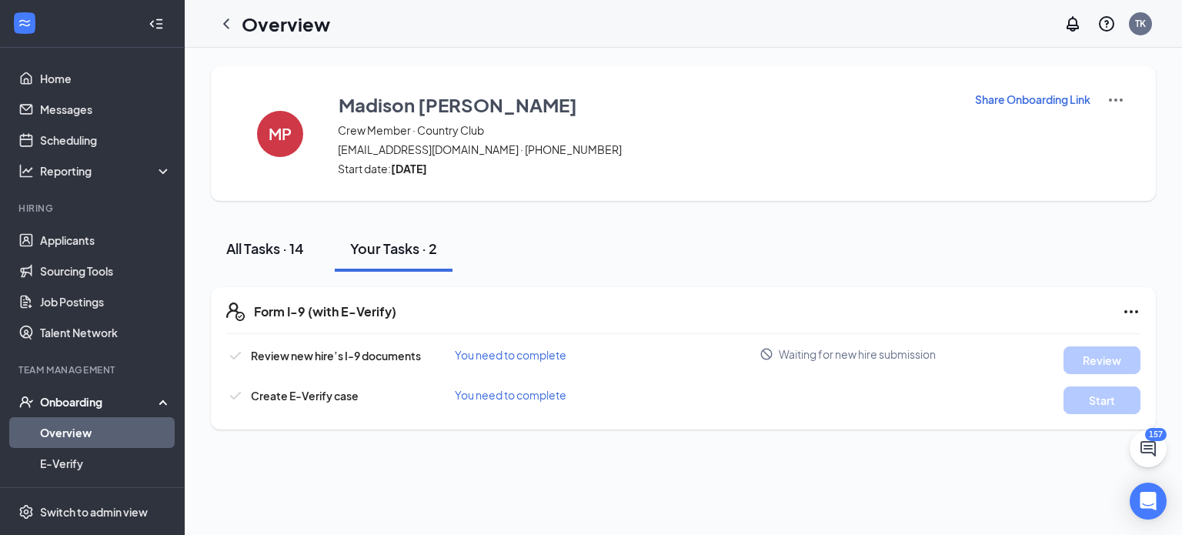
click at [308, 240] on button "All Tasks · 14" at bounding box center [265, 248] width 108 height 46
